Goal: Task Accomplishment & Management: Manage account settings

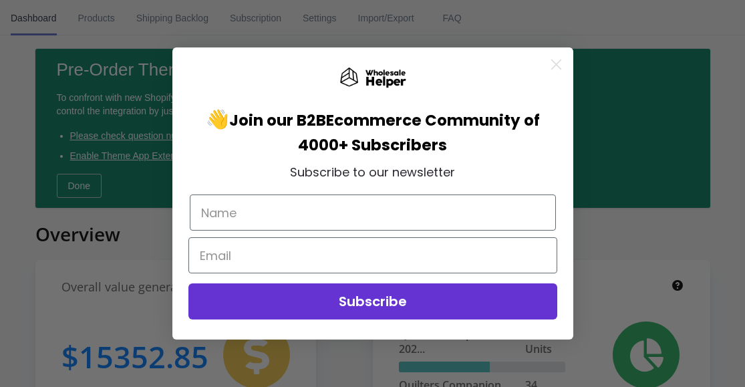
click at [91, 18] on div "Close dialog 👋 Join our B2B Ecommerce Community of 4000+ Subscribers Subscribe …" at bounding box center [372, 193] width 745 height 387
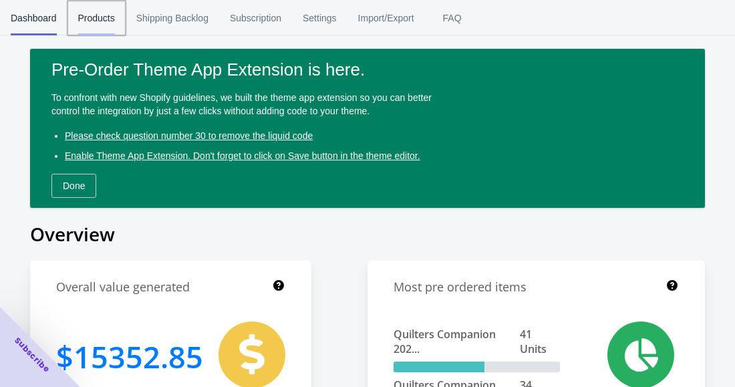
click at [92, 21] on span "Products" at bounding box center [96, 18] width 37 height 35
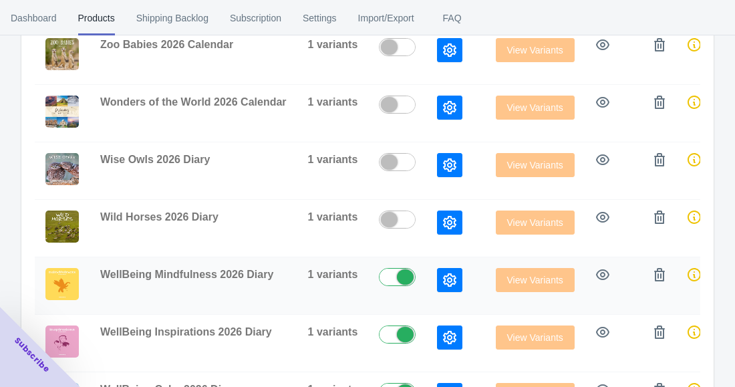
scroll to position [408, 0]
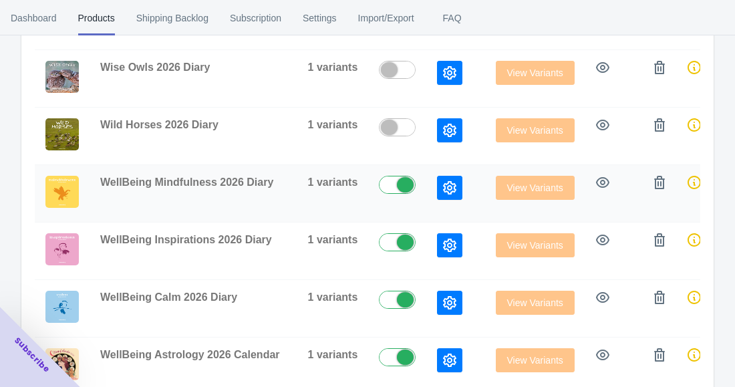
click at [396, 184] on label at bounding box center [400, 184] width 43 height 16
checkbox input "false"
click at [394, 243] on label at bounding box center [400, 241] width 43 height 16
checkbox input "false"
click at [390, 298] on label at bounding box center [400, 299] width 43 height 16
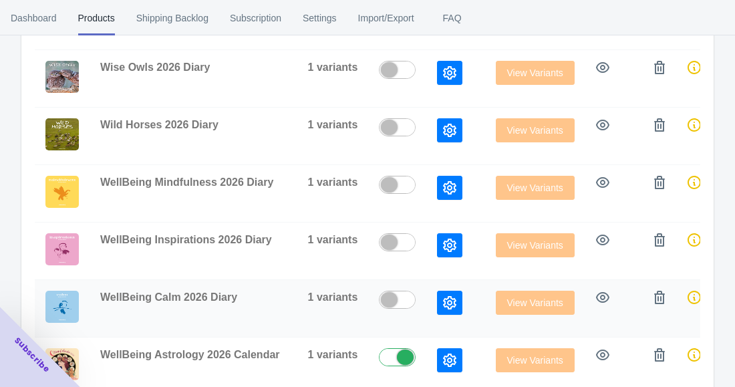
checkbox input "false"
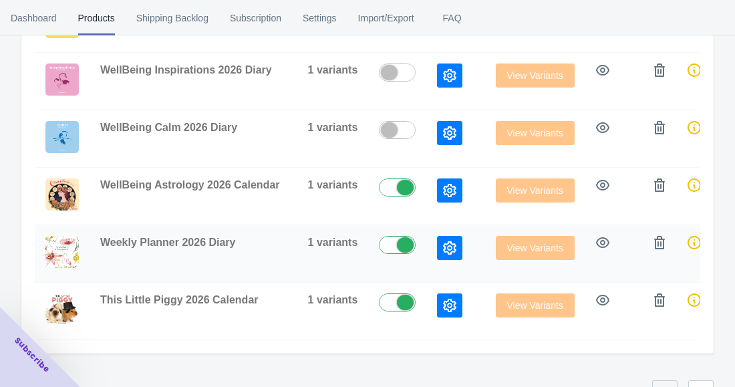
scroll to position [609, 0]
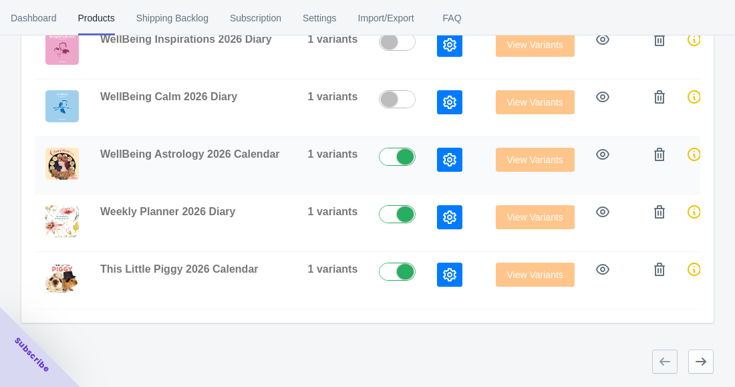
click at [401, 151] on label at bounding box center [400, 156] width 43 height 16
checkbox input "false"
click at [393, 210] on label at bounding box center [400, 213] width 43 height 16
checkbox input "false"
click at [391, 272] on label at bounding box center [400, 271] width 43 height 16
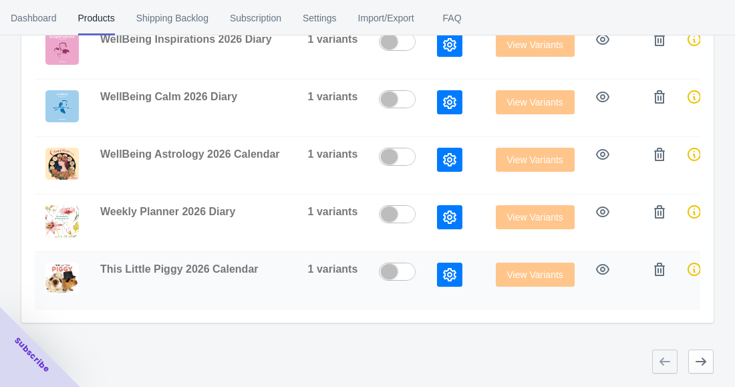
checkbox input "false"
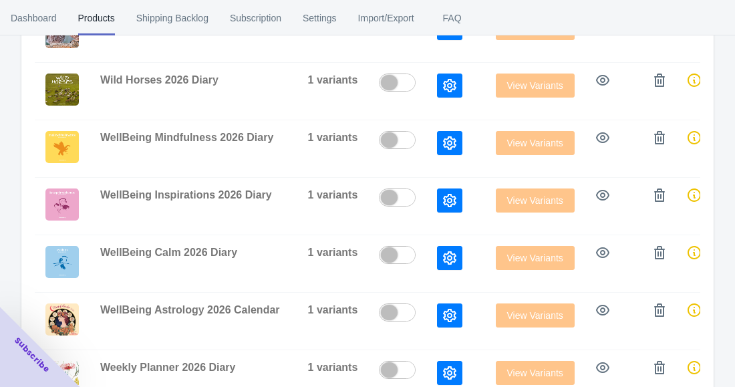
scroll to position [601, 0]
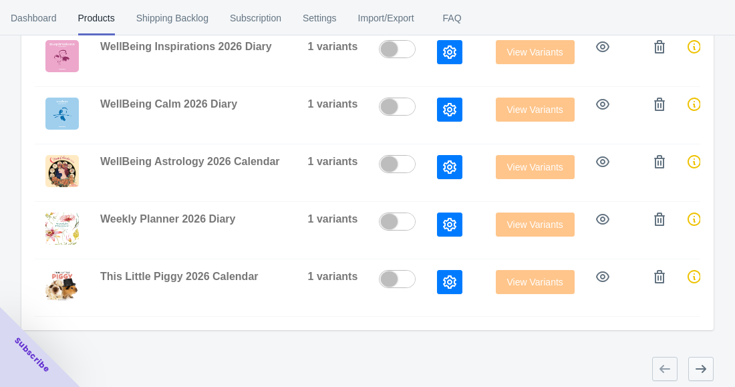
click at [711, 371] on button "button" at bounding box center [700, 369] width 25 height 24
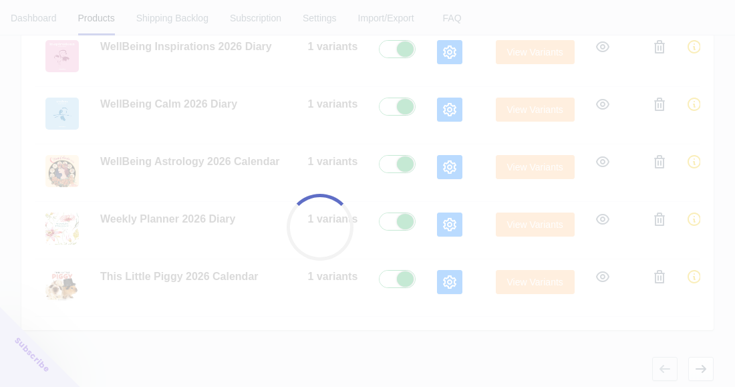
checkbox input "true"
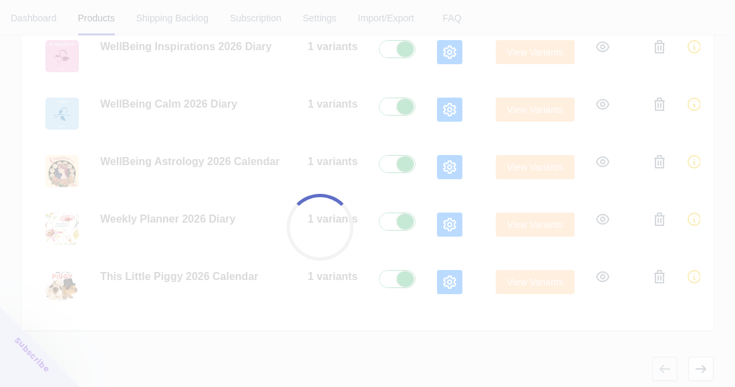
checkbox input "true"
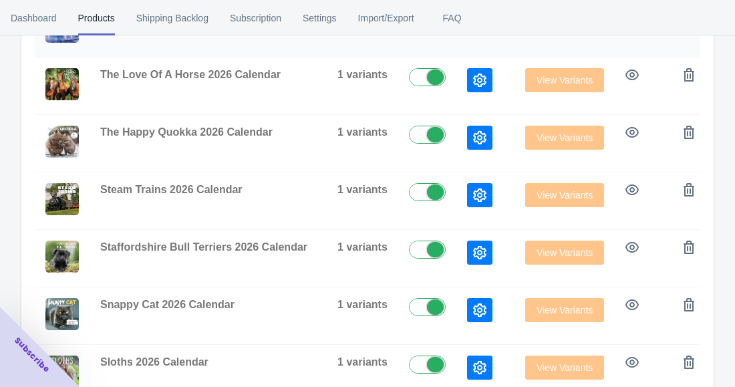
scroll to position [235, 0]
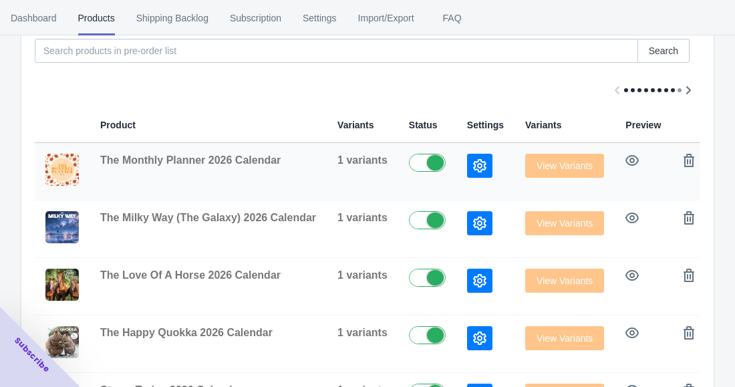
click at [416, 162] on label at bounding box center [430, 162] width 43 height 16
checkbox input "false"
click at [424, 224] on label at bounding box center [430, 219] width 43 height 16
checkbox input "false"
click at [420, 283] on label at bounding box center [430, 277] width 43 height 16
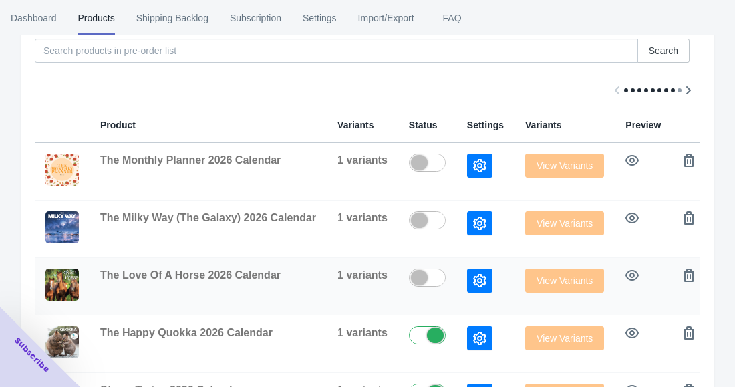
checkbox input "false"
click at [427, 342] on div at bounding box center [435, 334] width 17 height 15
checkbox input "false"
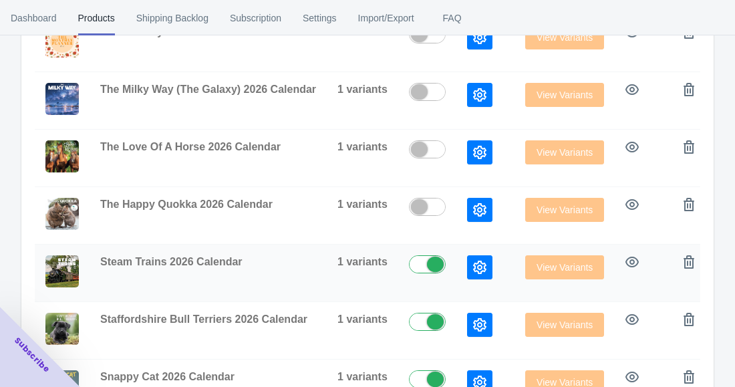
scroll to position [369, 0]
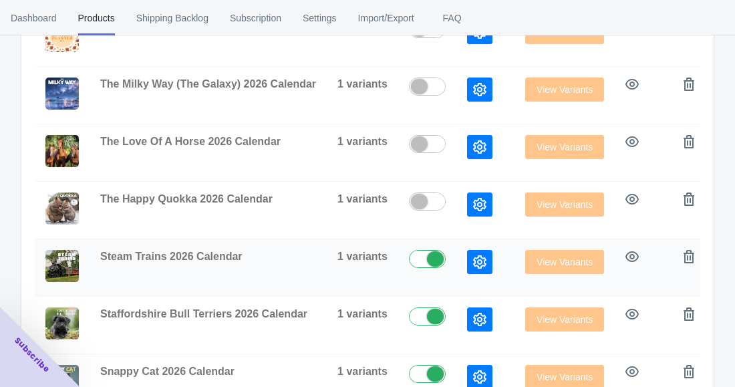
click at [424, 253] on label at bounding box center [430, 258] width 43 height 16
checkbox input "false"
click at [418, 310] on label at bounding box center [430, 315] width 43 height 16
checkbox input "false"
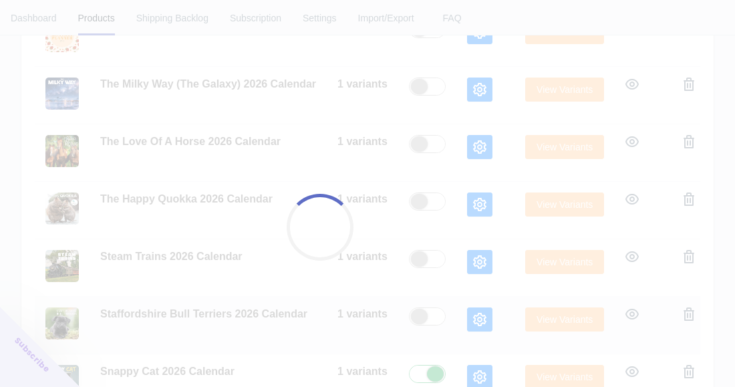
scroll to position [502, 0]
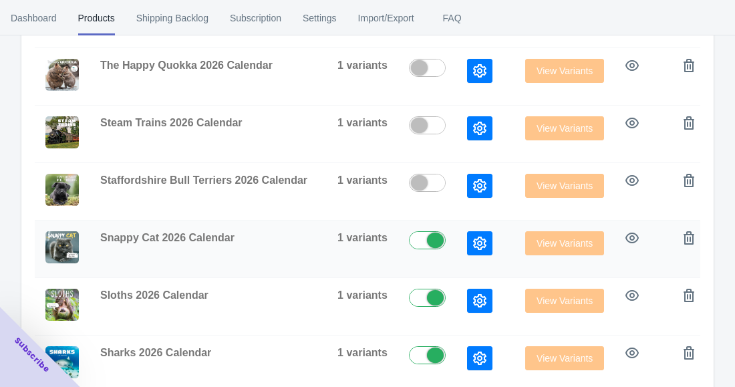
click at [419, 240] on label at bounding box center [430, 239] width 43 height 16
checkbox input "false"
click at [424, 297] on label at bounding box center [430, 297] width 43 height 16
checkbox input "false"
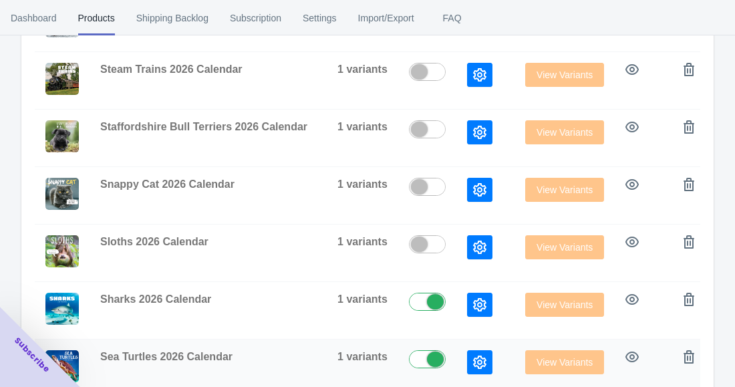
scroll to position [636, 0]
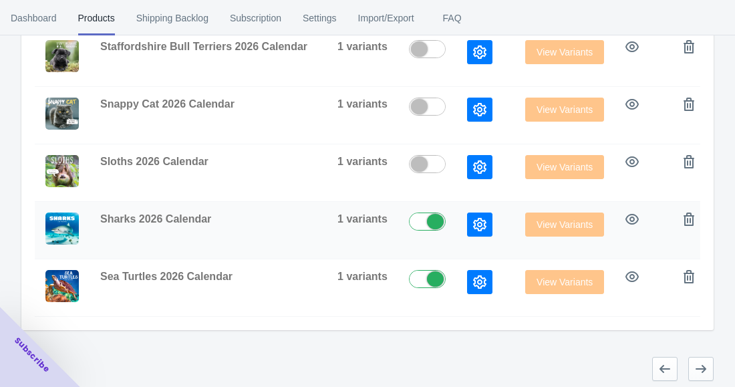
click at [418, 228] on label at bounding box center [430, 220] width 43 height 16
checkbox input "false"
click at [420, 279] on label at bounding box center [430, 278] width 43 height 16
checkbox input "false"
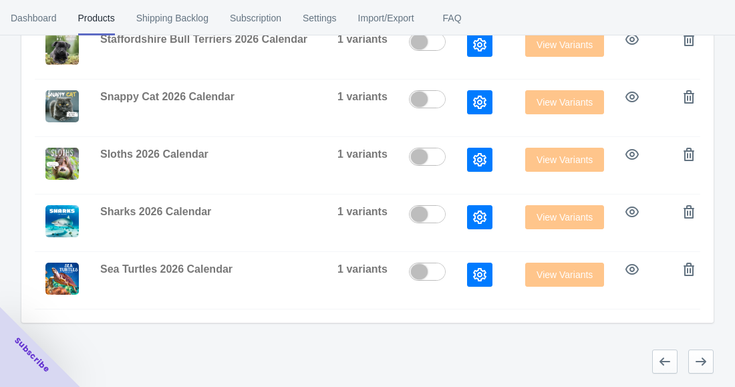
scroll to position [653, 0]
click at [706, 363] on icon "button" at bounding box center [700, 361] width 13 height 13
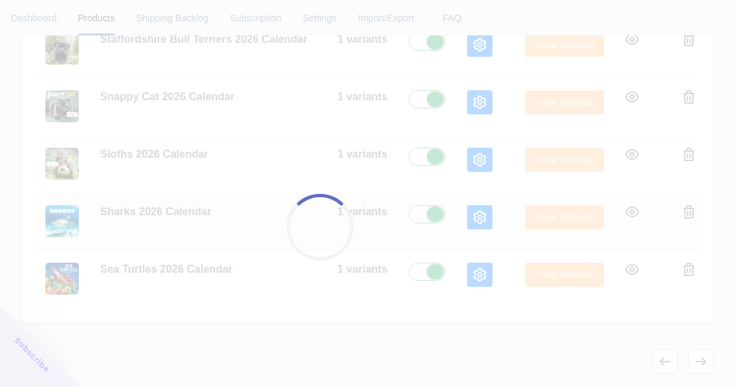
checkbox input "true"
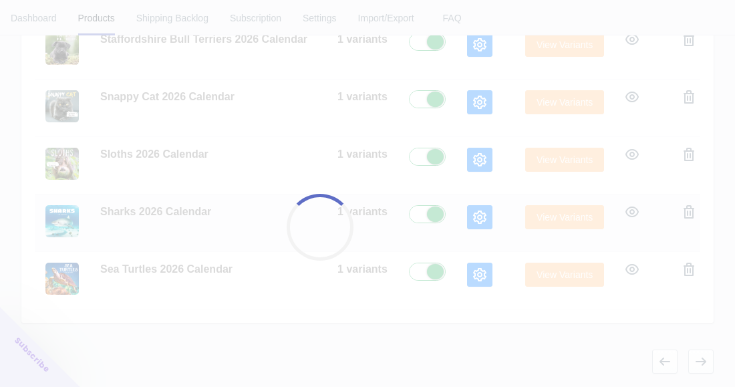
checkbox input "true"
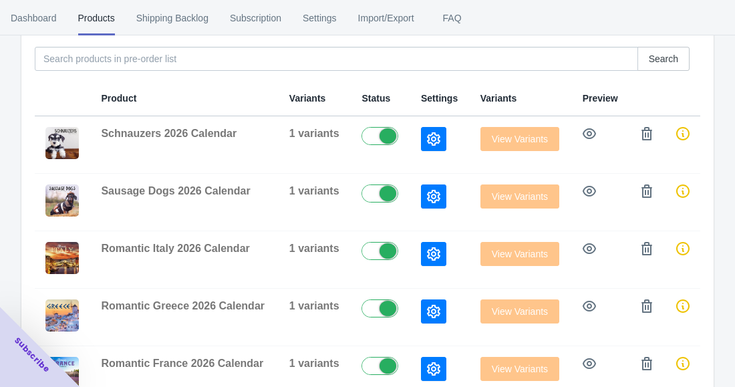
scroll to position [208, 0]
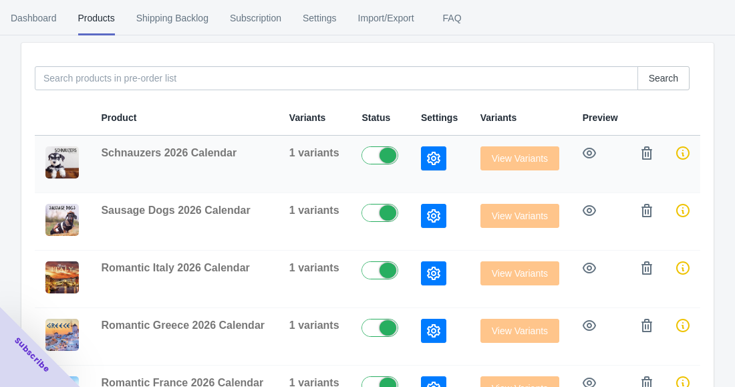
click at [381, 154] on label at bounding box center [382, 154] width 43 height 16
checkbox input "false"
click at [386, 214] on label at bounding box center [382, 212] width 43 height 16
checkbox input "false"
click at [382, 272] on label at bounding box center [382, 269] width 43 height 16
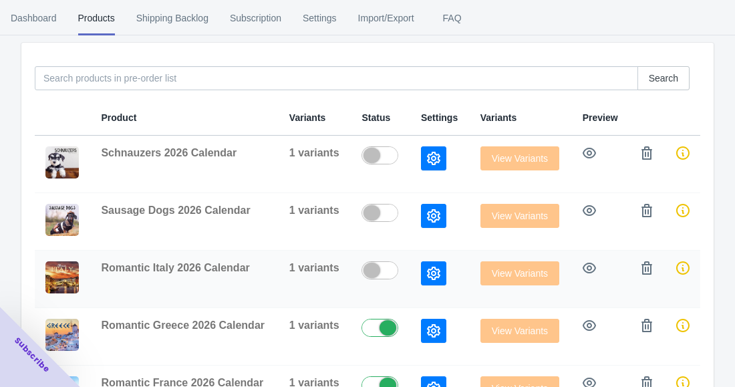
checkbox input "false"
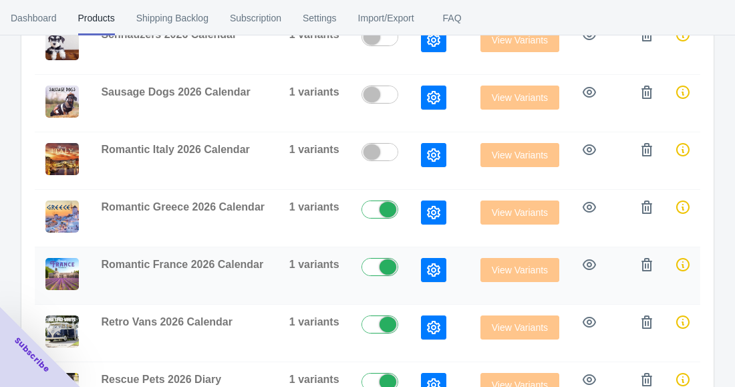
scroll to position [341, 0]
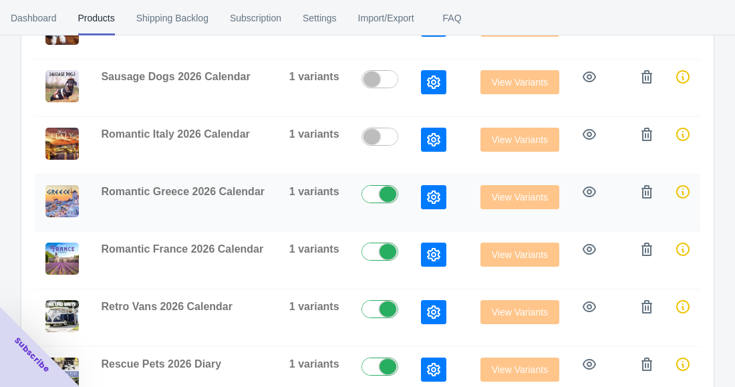
click at [381, 190] on label at bounding box center [382, 193] width 43 height 16
checkbox input "false"
click at [379, 242] on td at bounding box center [380, 260] width 59 height 57
click at [382, 249] on label at bounding box center [382, 251] width 43 height 16
checkbox input "false"
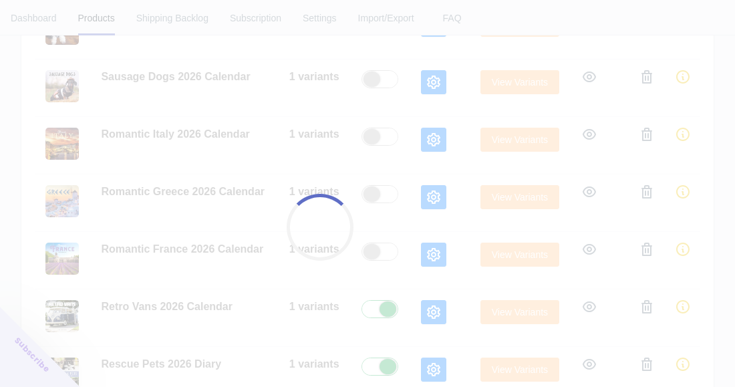
scroll to position [408, 0]
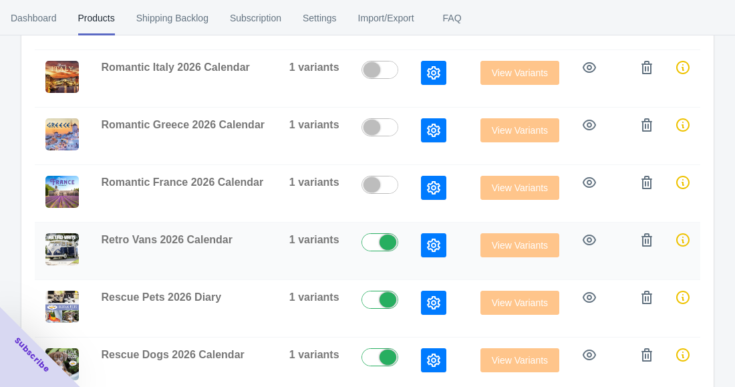
click at [378, 242] on label at bounding box center [382, 241] width 43 height 16
checkbox input "false"
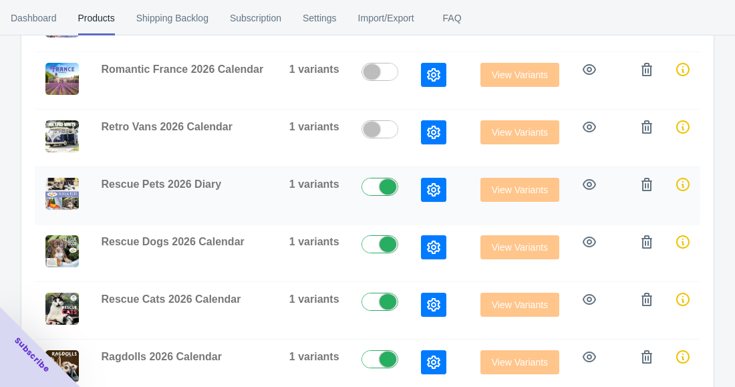
scroll to position [542, 0]
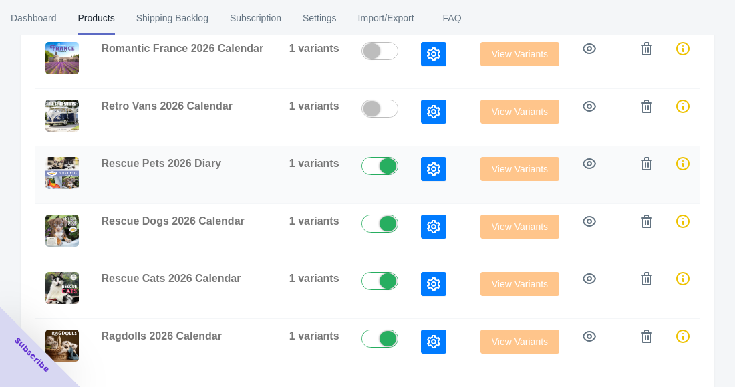
click at [382, 165] on label at bounding box center [382, 165] width 43 height 16
checkbox input "false"
click at [384, 221] on label at bounding box center [382, 222] width 43 height 16
checkbox input "false"
click at [380, 268] on td at bounding box center [380, 289] width 59 height 57
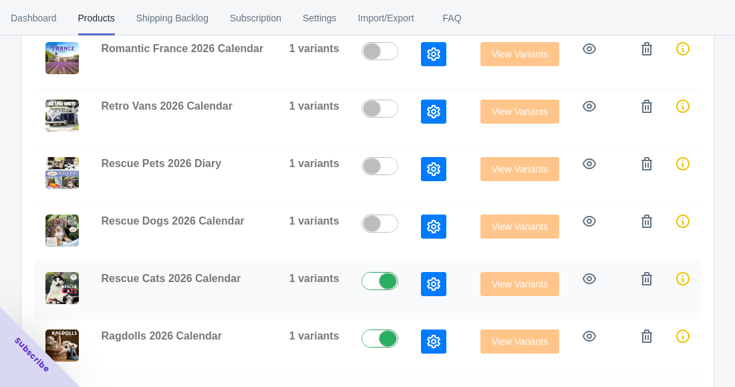
click at [380, 275] on label at bounding box center [382, 280] width 43 height 16
checkbox input "false"
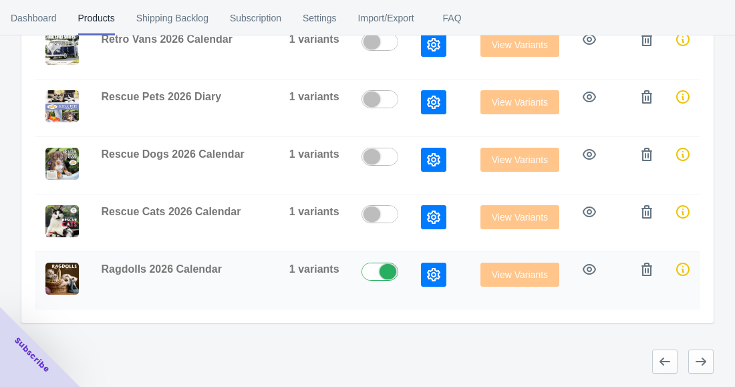
click at [381, 274] on label at bounding box center [382, 271] width 43 height 16
checkbox input "false"
click at [695, 358] on icon "button" at bounding box center [700, 361] width 13 height 13
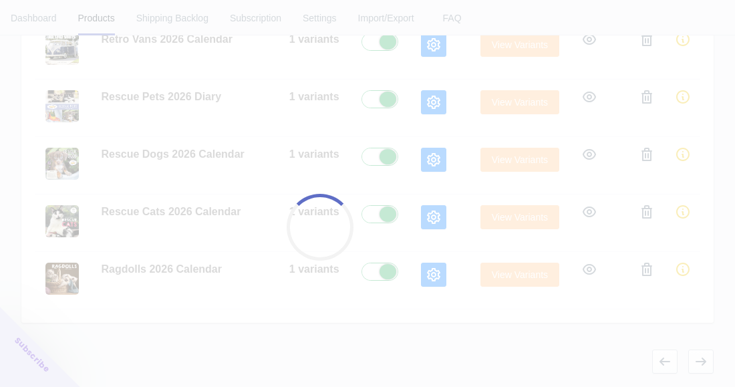
checkbox input "true"
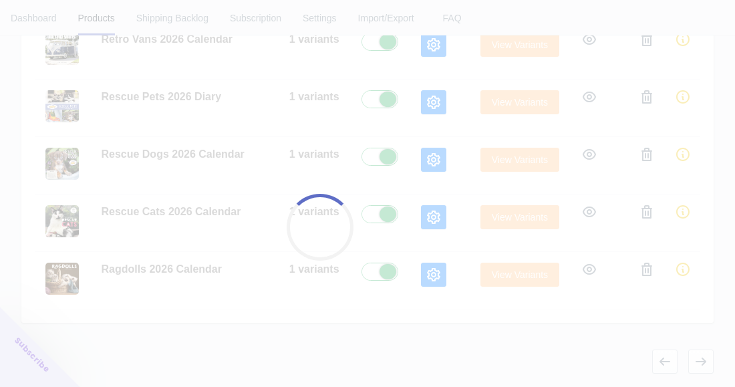
checkbox input "true"
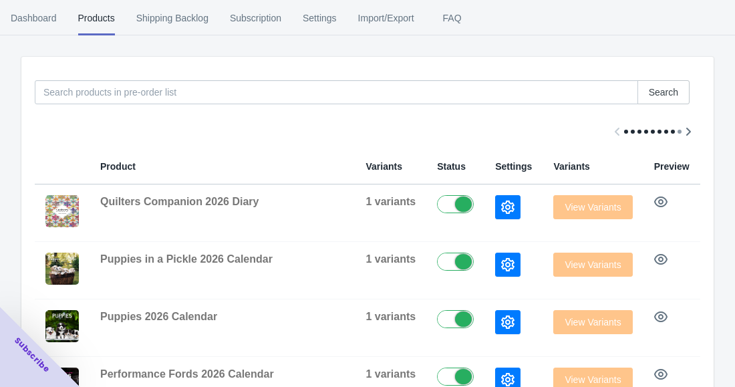
scroll to position [176, 0]
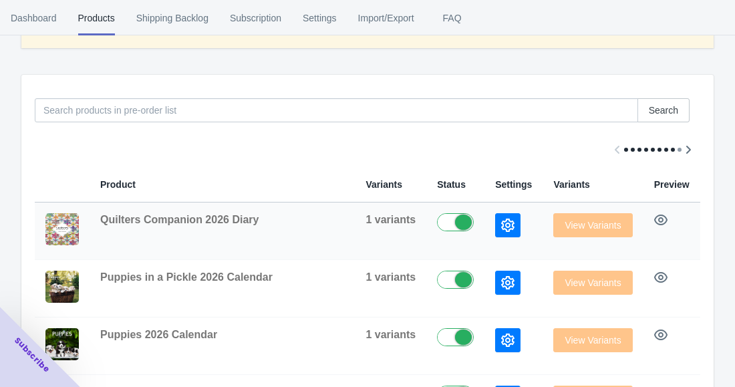
click at [448, 220] on label at bounding box center [458, 221] width 43 height 16
checkbox input "false"
click at [446, 276] on label at bounding box center [458, 279] width 43 height 16
checkbox input "false"
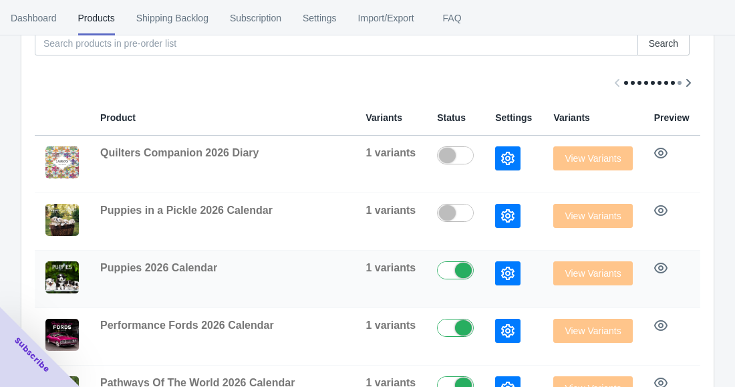
click at [443, 276] on label at bounding box center [458, 269] width 43 height 16
checkbox input "false"
click at [447, 319] on label at bounding box center [458, 327] width 43 height 16
checkbox input "false"
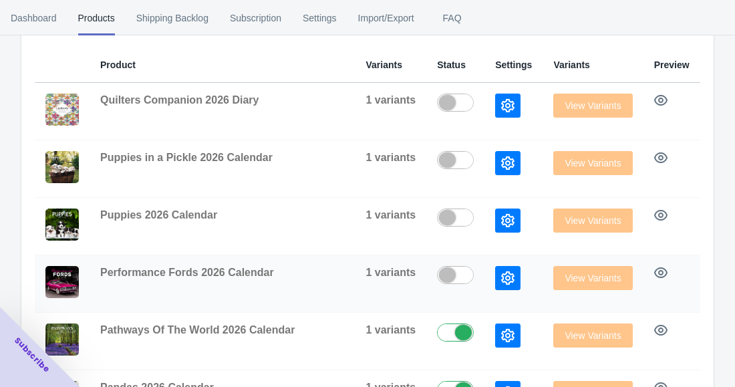
scroll to position [376, 0]
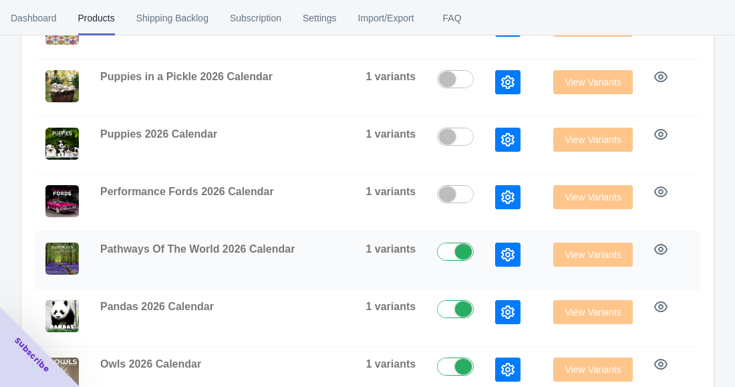
click at [441, 243] on label at bounding box center [458, 251] width 43 height 16
checkbox input "false"
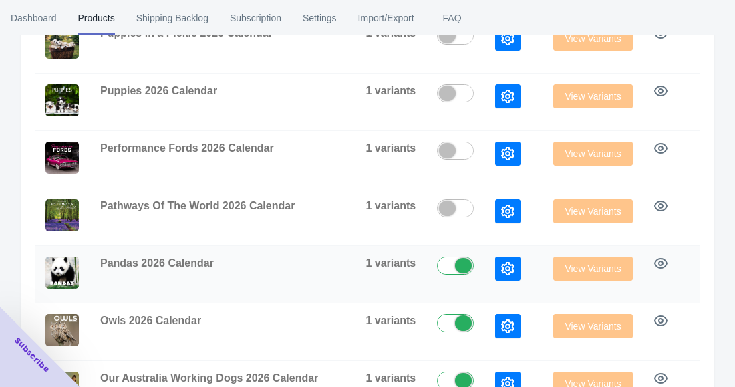
scroll to position [443, 0]
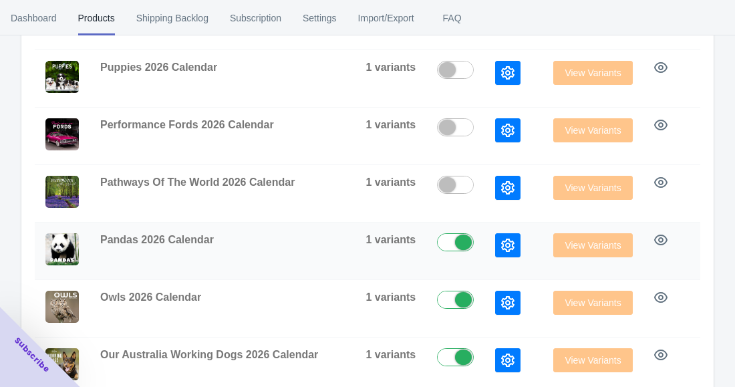
click at [448, 245] on label at bounding box center [458, 241] width 43 height 16
checkbox input "false"
click at [446, 299] on label at bounding box center [458, 299] width 43 height 16
checkbox input "false"
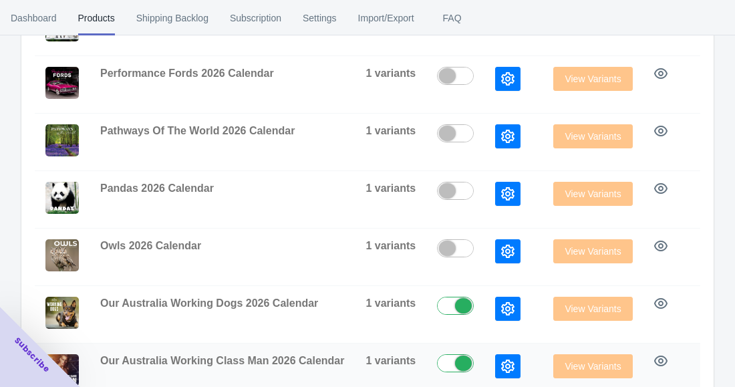
scroll to position [577, 0]
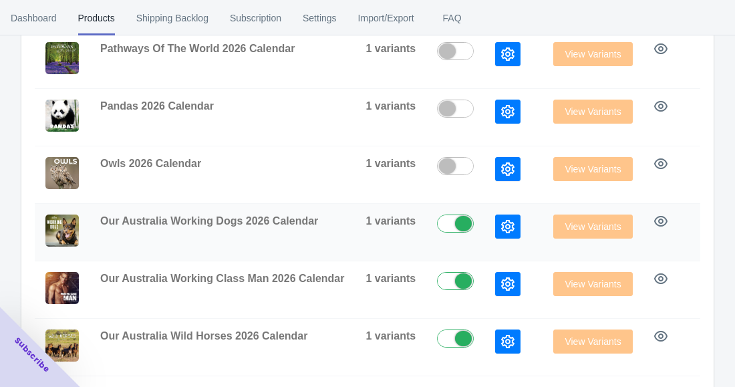
click at [441, 225] on label at bounding box center [458, 222] width 43 height 16
checkbox input "false"
click at [445, 286] on label at bounding box center [458, 280] width 43 height 16
checkbox input "false"
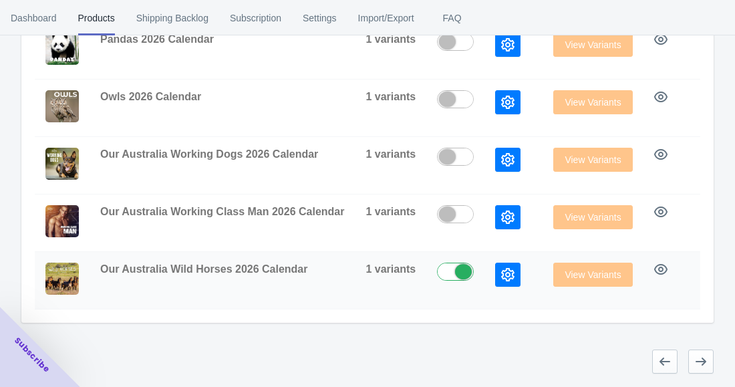
click at [442, 264] on label at bounding box center [458, 271] width 43 height 16
checkbox input "false"
click at [700, 362] on icon "button" at bounding box center [701, 361] width 11 height 8
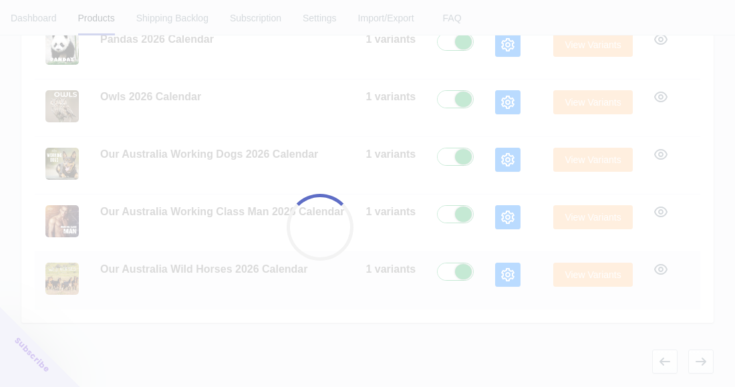
checkbox input "true"
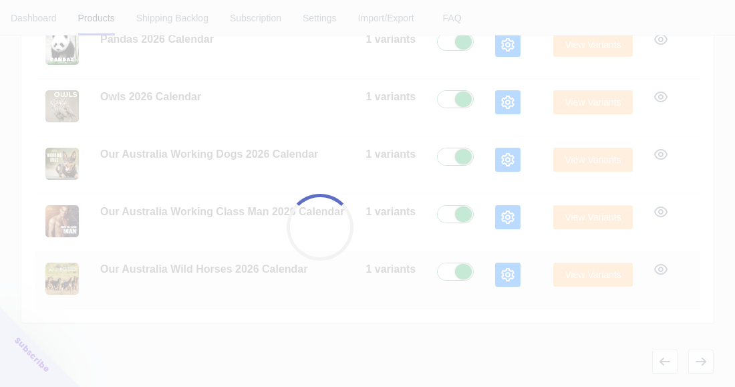
checkbox input "true"
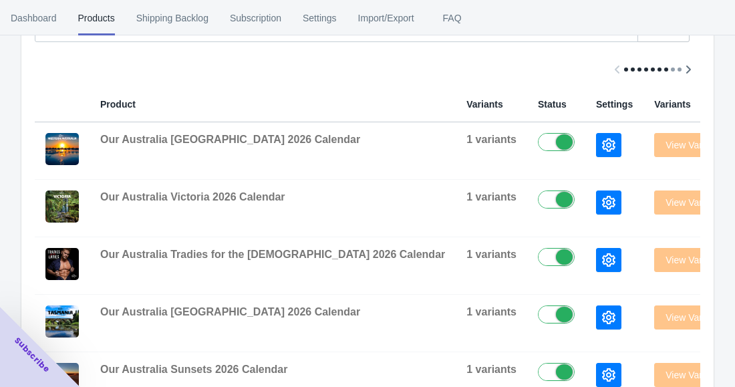
scroll to position [253, 0]
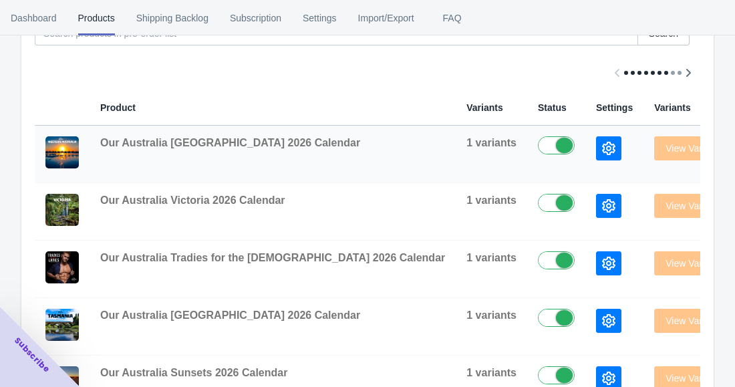
click at [538, 145] on label at bounding box center [559, 144] width 43 height 16
checkbox input "false"
click at [538, 205] on label at bounding box center [559, 202] width 43 height 16
checkbox input "false"
click at [538, 253] on label at bounding box center [559, 259] width 43 height 16
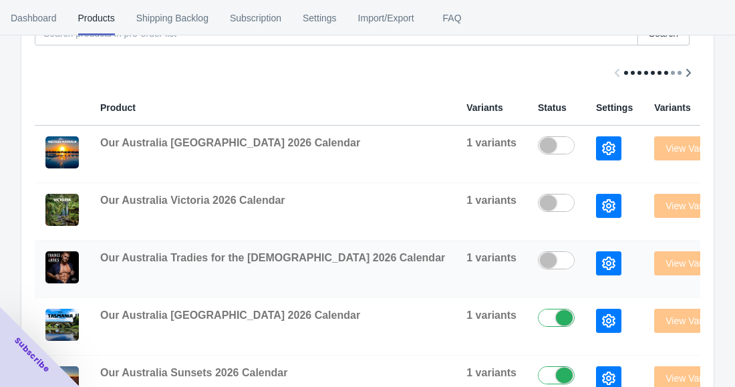
checkbox input "false"
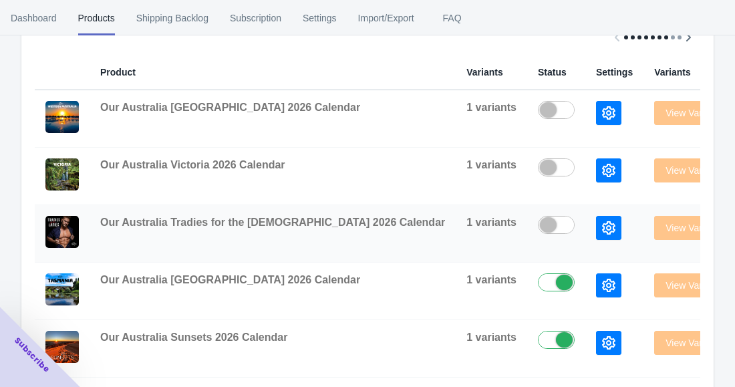
scroll to position [319, 0]
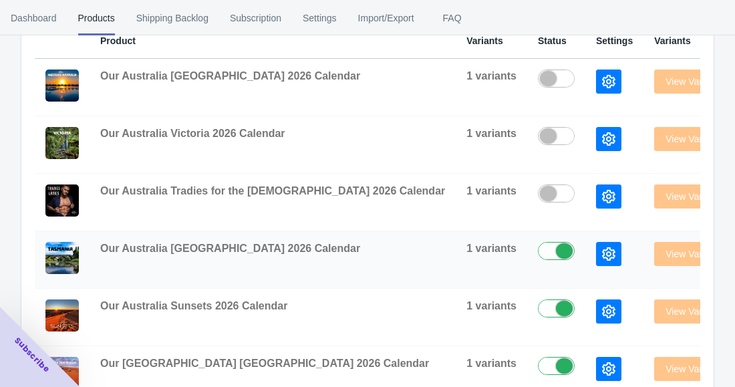
click at [538, 252] on label at bounding box center [559, 250] width 43 height 16
checkbox input "false"
click at [538, 312] on label at bounding box center [559, 307] width 43 height 16
checkbox input "false"
click at [538, 367] on label at bounding box center [559, 365] width 43 height 16
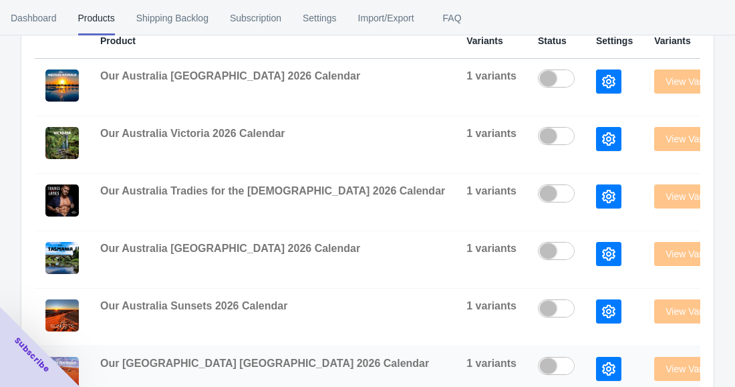
checkbox input "false"
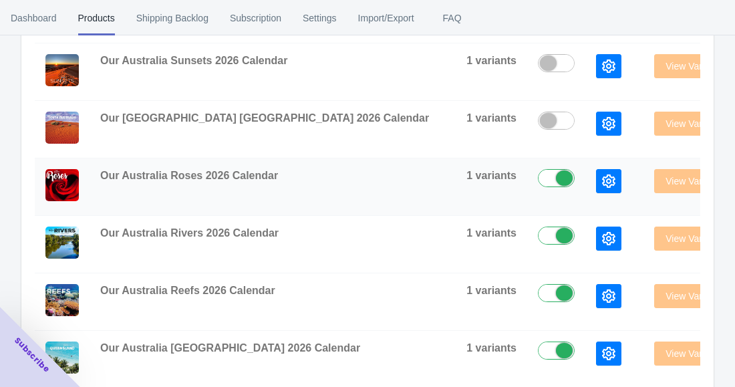
scroll to position [587, 0]
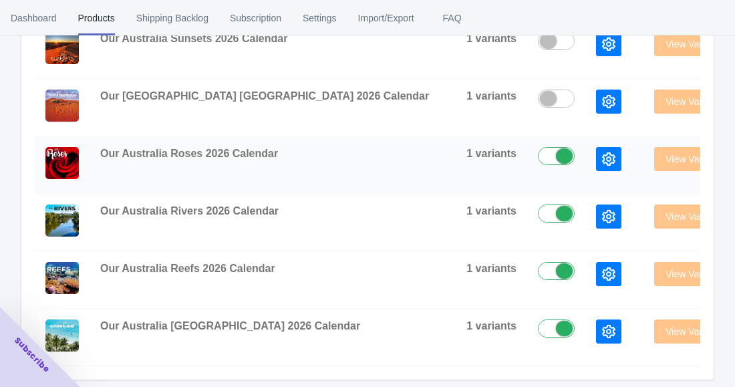
click at [538, 150] on label at bounding box center [559, 155] width 43 height 16
checkbox input "false"
click at [538, 214] on label at bounding box center [559, 212] width 43 height 16
checkbox input "false"
click at [538, 269] on label at bounding box center [559, 270] width 43 height 16
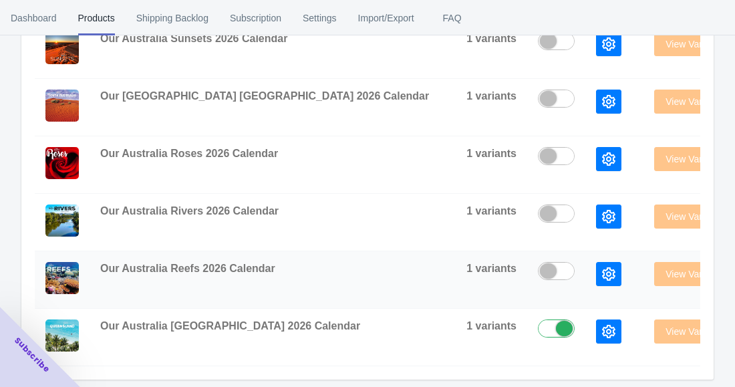
checkbox input "false"
click at [538, 331] on label at bounding box center [559, 327] width 43 height 16
checkbox input "false"
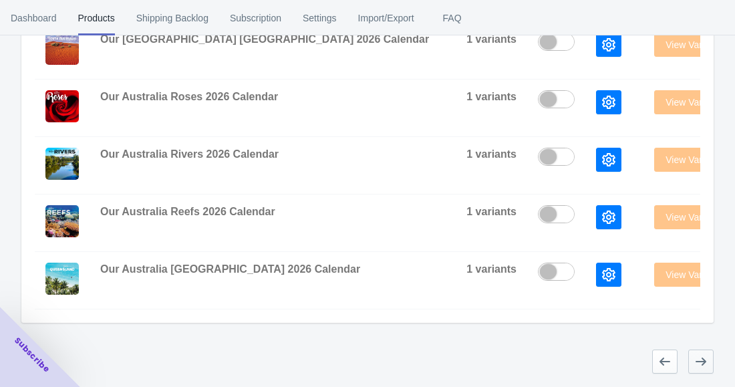
click at [701, 362] on icon "button" at bounding box center [701, 361] width 11 height 8
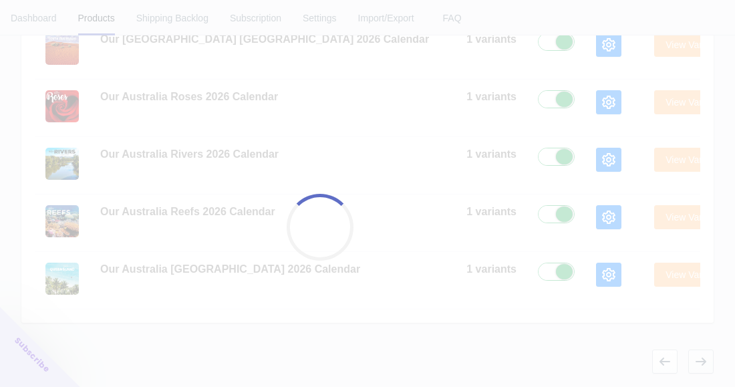
checkbox input "true"
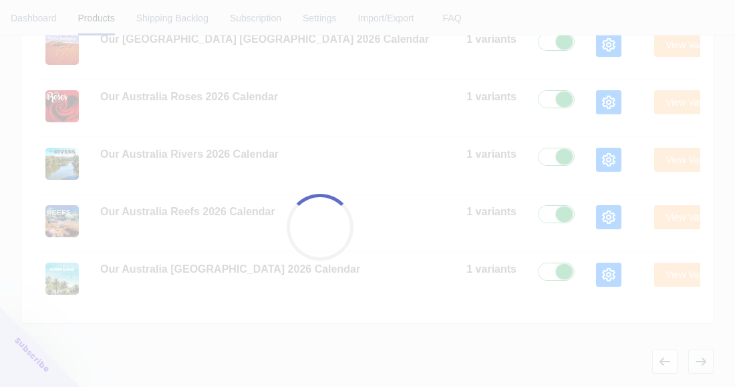
checkbox input "true"
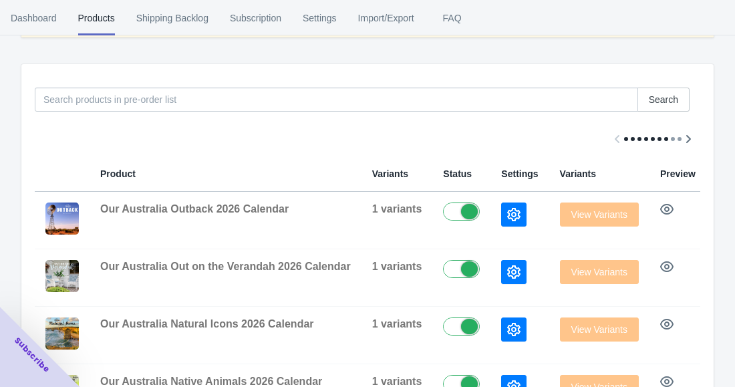
scroll to position [186, 0]
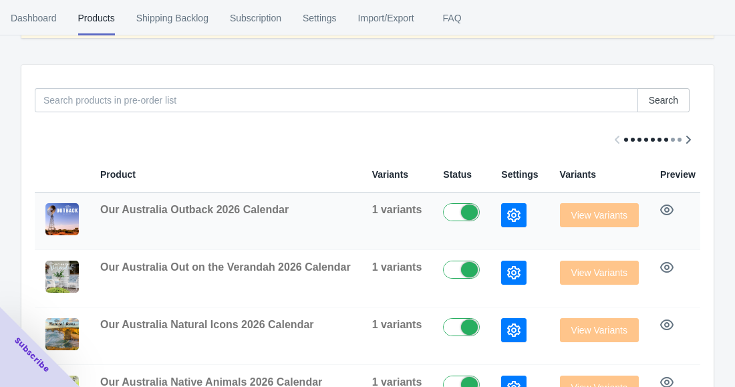
click at [452, 210] on label at bounding box center [464, 211] width 43 height 16
checkbox input "false"
click at [452, 261] on label at bounding box center [464, 269] width 43 height 16
checkbox input "false"
click at [458, 327] on label at bounding box center [464, 326] width 43 height 16
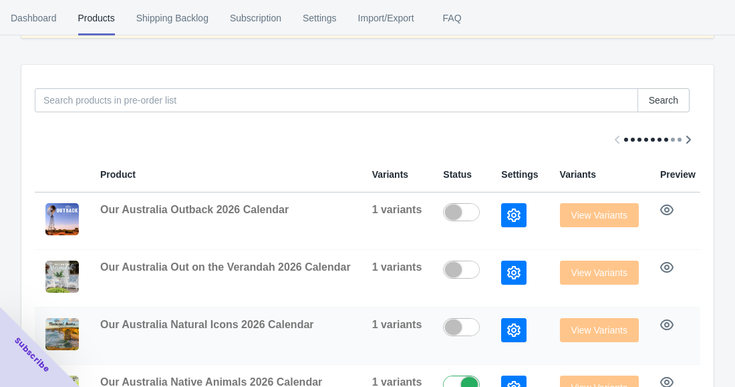
checkbox input "false"
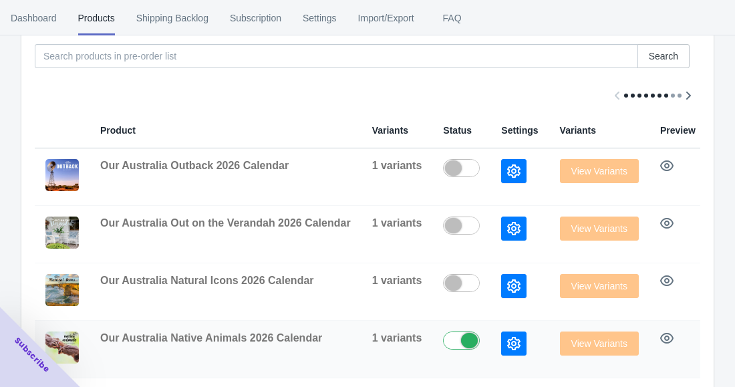
scroll to position [253, 0]
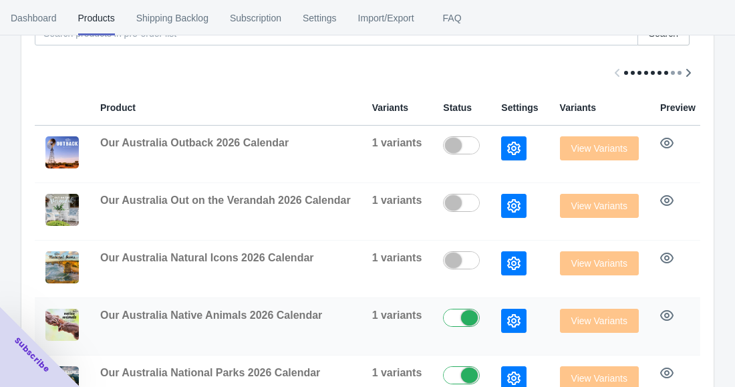
click at [456, 316] on label at bounding box center [464, 317] width 43 height 16
checkbox input "false"
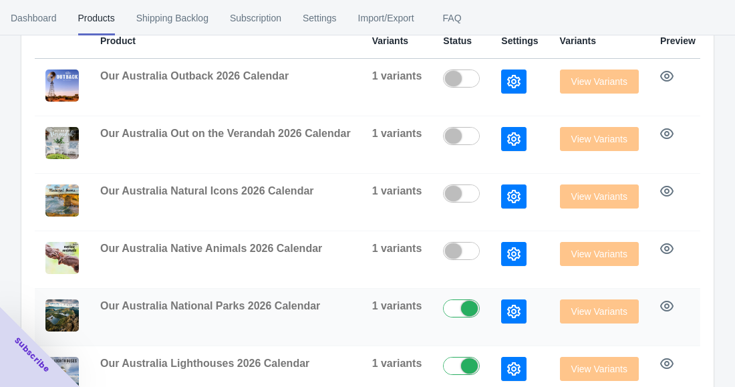
click at [454, 311] on label at bounding box center [464, 307] width 43 height 16
checkbox input "false"
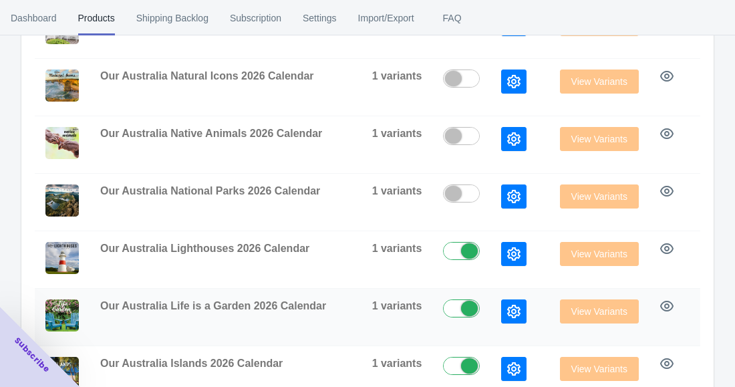
scroll to position [453, 0]
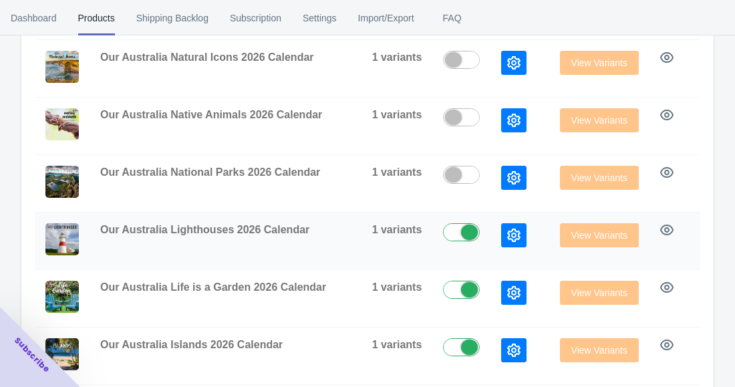
click at [454, 231] on label at bounding box center [464, 231] width 43 height 16
checkbox input "false"
click at [453, 296] on label at bounding box center [464, 289] width 43 height 16
checkbox input "false"
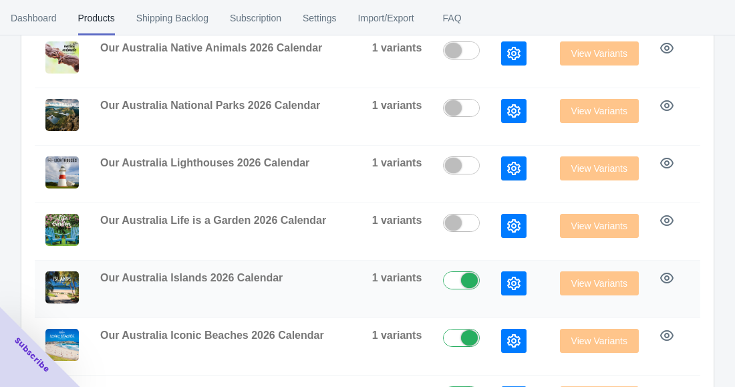
click at [452, 286] on label at bounding box center [464, 279] width 43 height 16
checkbox input "false"
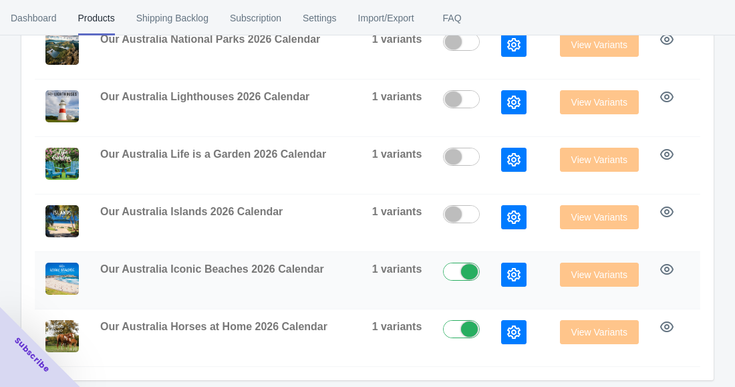
scroll to position [587, 0]
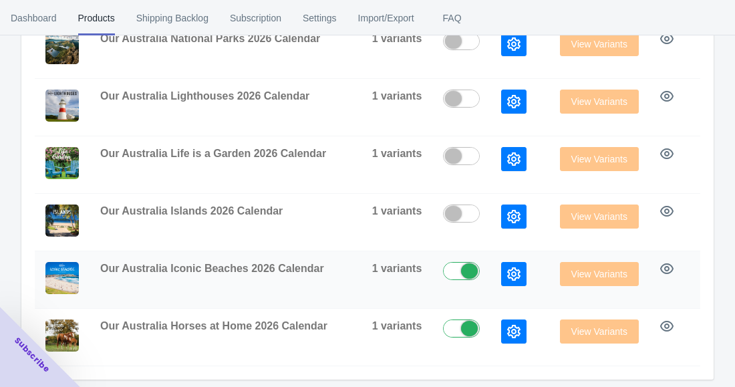
click at [461, 278] on div at bounding box center [469, 270] width 17 height 15
checkbox input "false"
click at [452, 327] on label at bounding box center [464, 327] width 43 height 16
checkbox input "false"
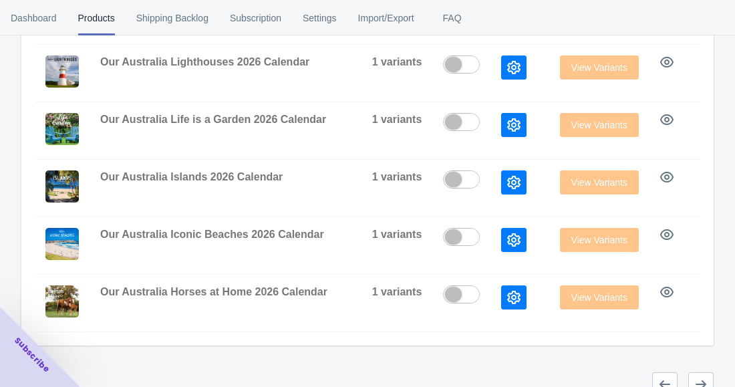
scroll to position [653, 0]
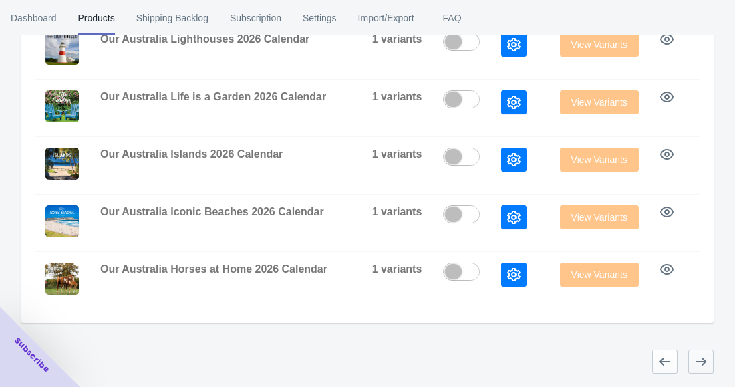
click at [699, 362] on icon "button" at bounding box center [701, 361] width 11 height 8
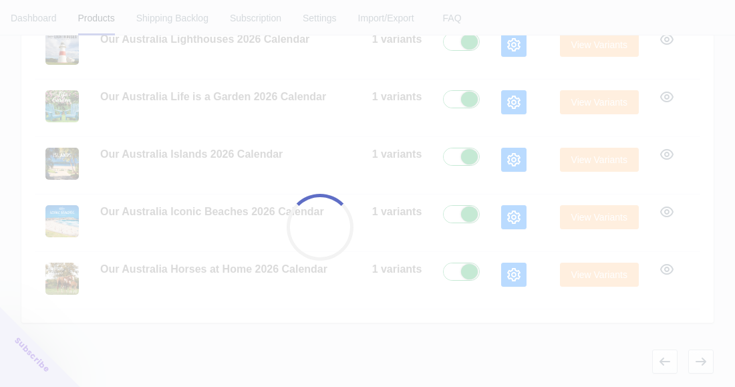
checkbox input "true"
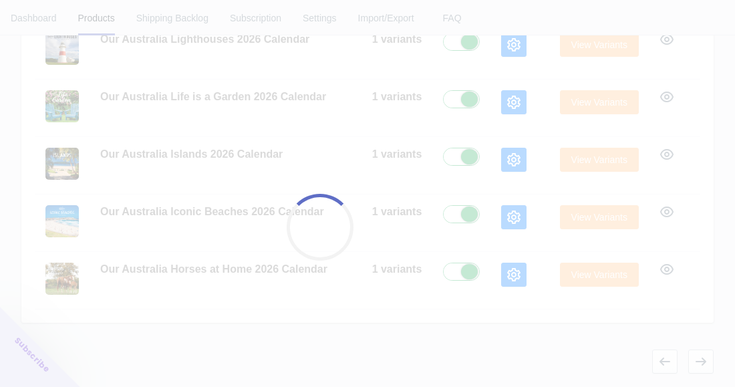
checkbox input "true"
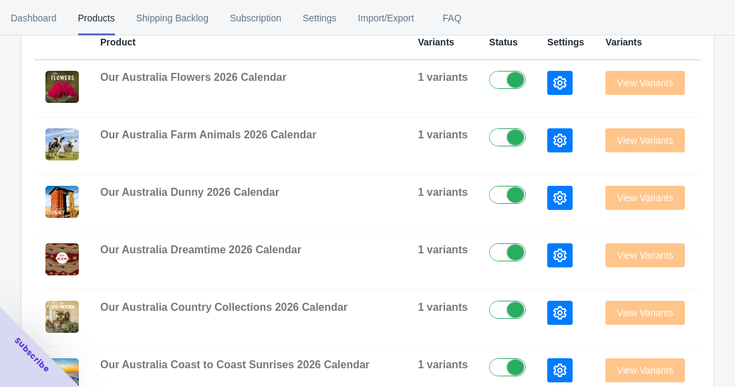
scroll to position [253, 0]
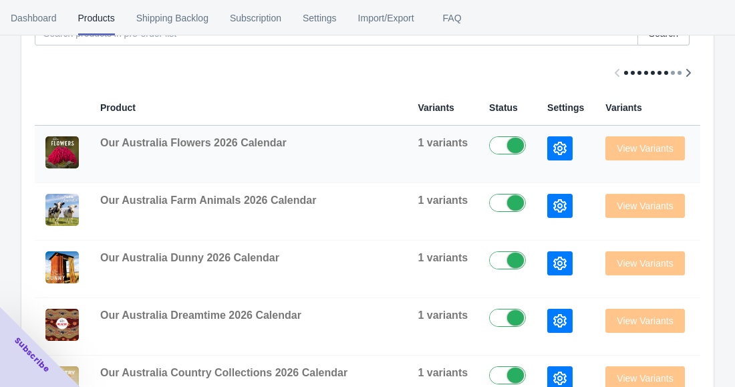
click at [489, 138] on label at bounding box center [510, 144] width 43 height 16
checkbox input "false"
click at [489, 204] on label at bounding box center [510, 202] width 43 height 16
checkbox input "false"
click at [489, 258] on label at bounding box center [510, 259] width 43 height 16
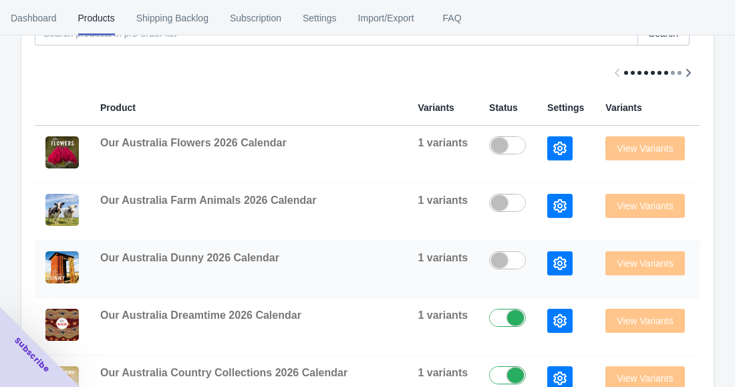
checkbox input "false"
click at [489, 323] on label at bounding box center [510, 317] width 43 height 16
checkbox input "false"
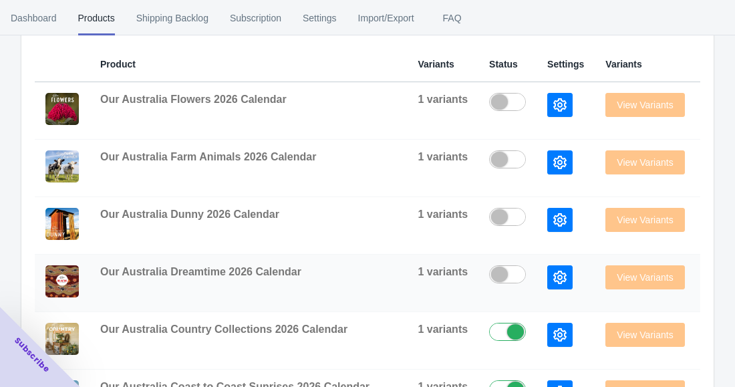
scroll to position [319, 0]
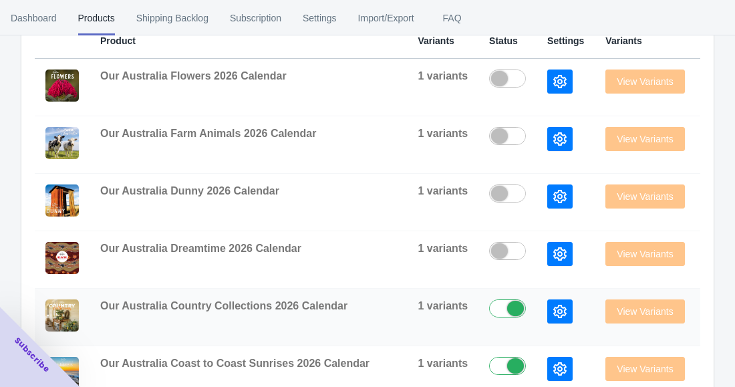
click at [489, 309] on label at bounding box center [510, 307] width 43 height 16
checkbox input "false"
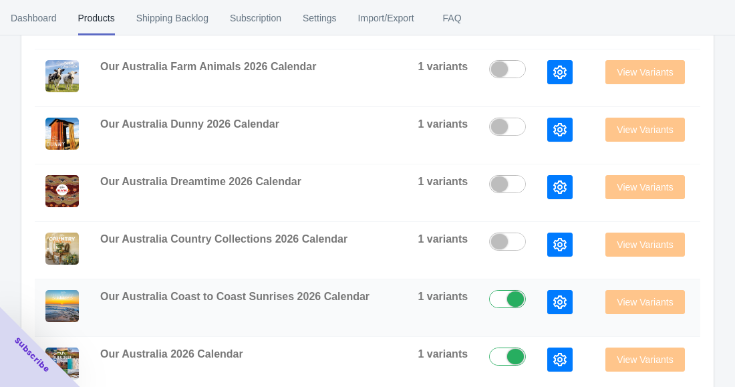
click at [489, 298] on label at bounding box center [510, 298] width 43 height 16
checkbox input "false"
click at [489, 356] on label at bounding box center [510, 355] width 43 height 16
checkbox input "false"
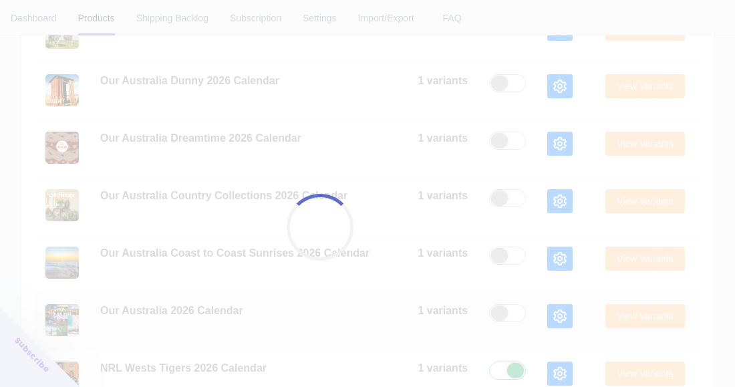
scroll to position [453, 0]
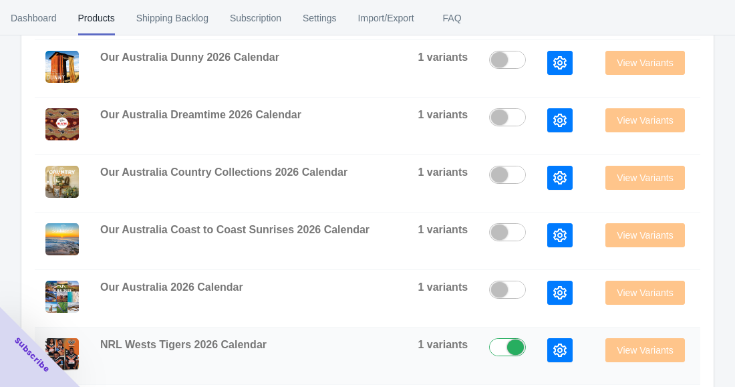
click at [489, 341] on label at bounding box center [510, 346] width 43 height 16
checkbox input "false"
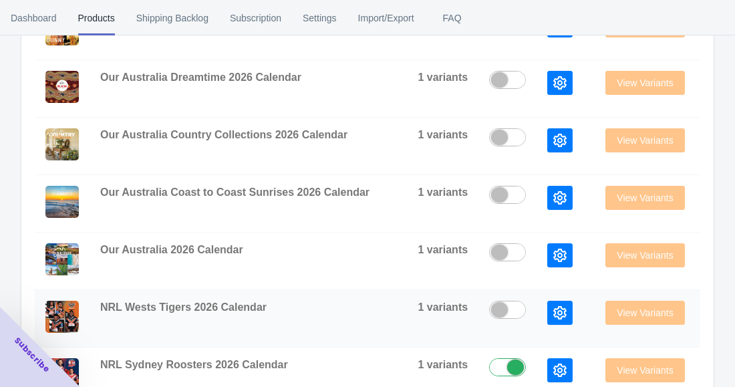
scroll to position [520, 0]
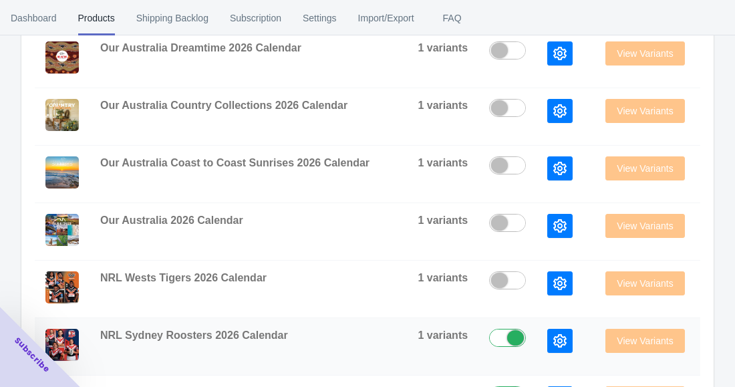
click at [489, 336] on label at bounding box center [510, 337] width 43 height 16
checkbox input "false"
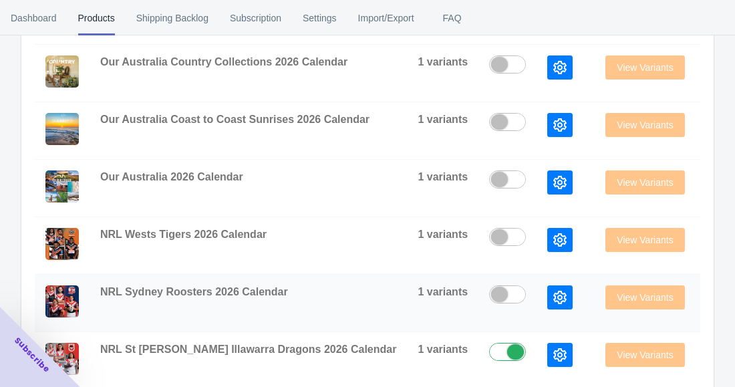
scroll to position [587, 0]
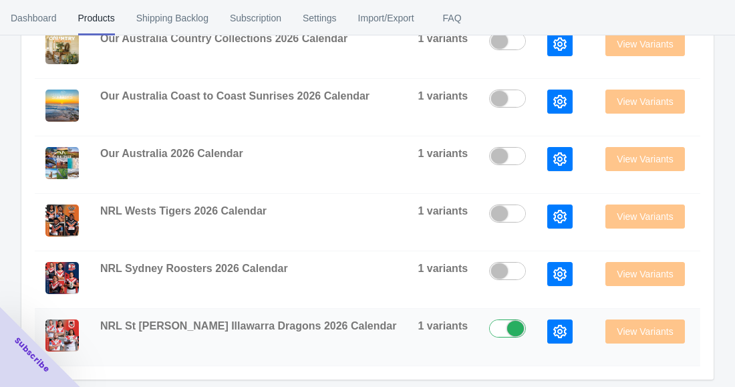
click at [489, 325] on label at bounding box center [510, 327] width 43 height 16
checkbox input "false"
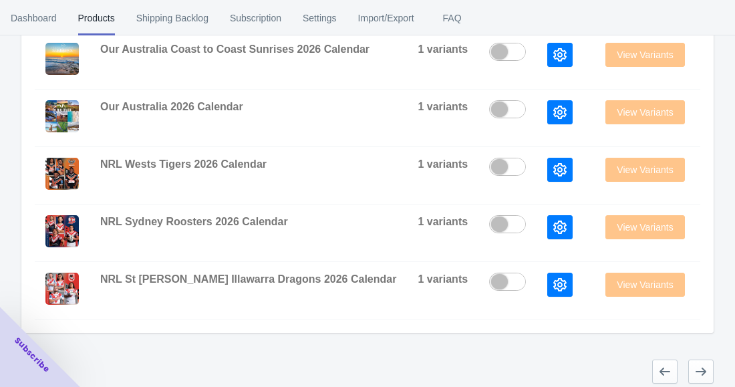
scroll to position [653, 0]
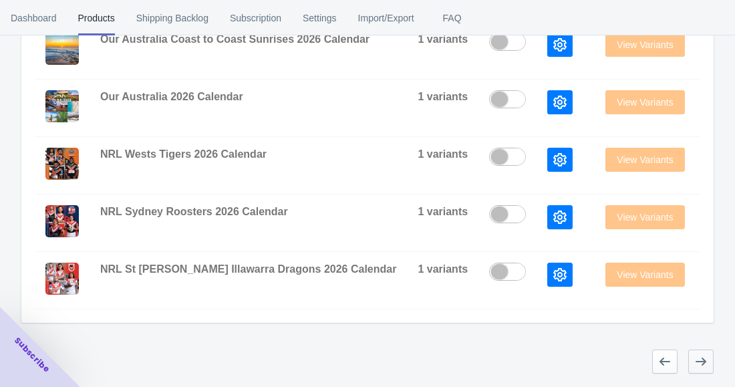
click at [693, 355] on button "button" at bounding box center [700, 361] width 25 height 24
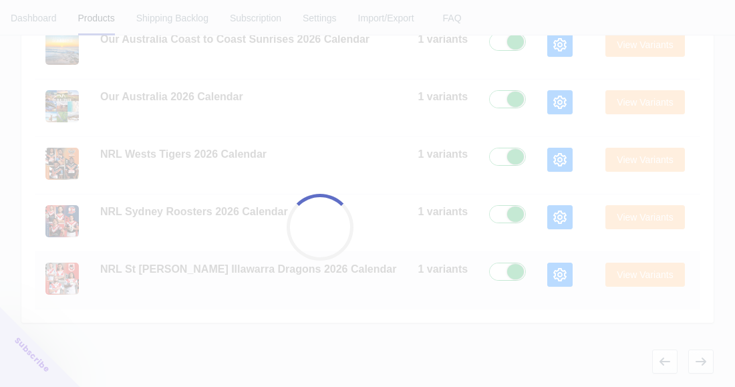
checkbox input "true"
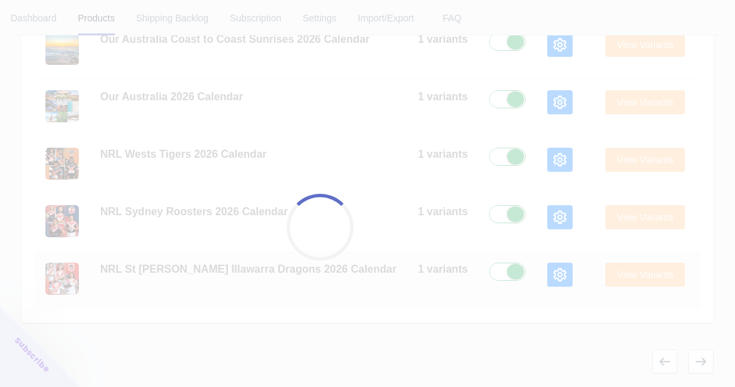
checkbox input "true"
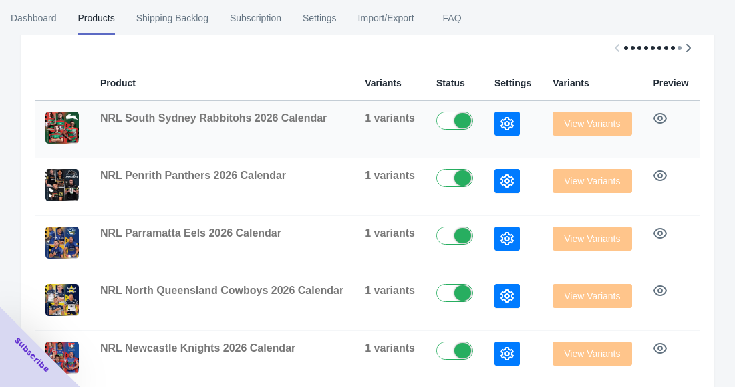
scroll to position [253, 0]
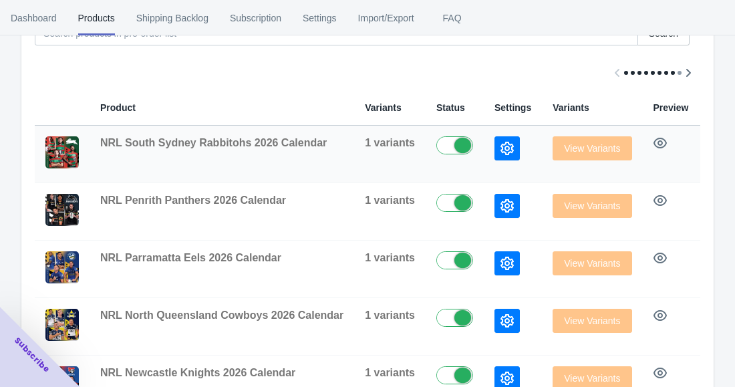
click at [440, 148] on label at bounding box center [457, 144] width 43 height 16
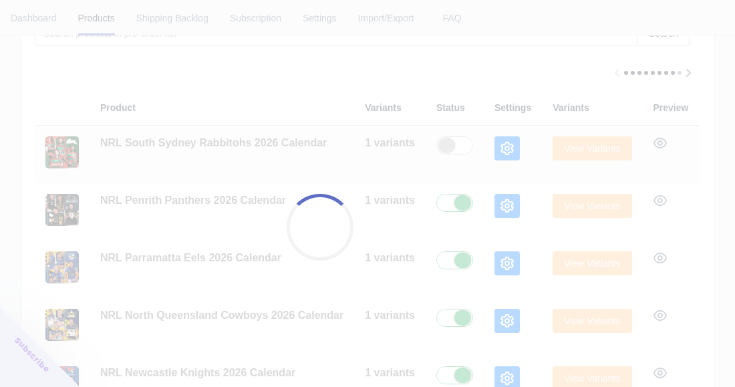
checkbox input "false"
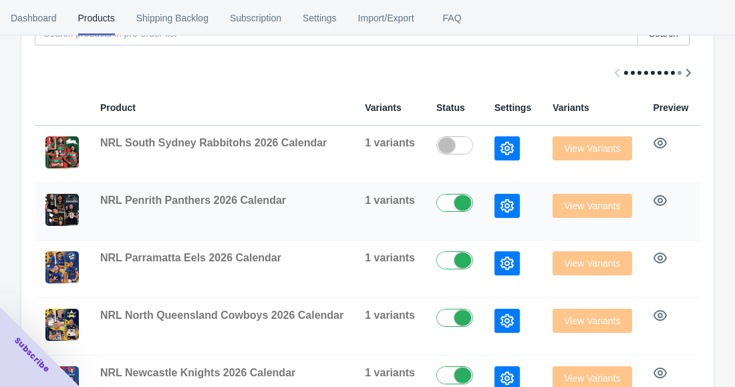
click at [442, 200] on label at bounding box center [457, 202] width 43 height 16
checkbox input "false"
click at [440, 255] on label at bounding box center [457, 259] width 43 height 16
checkbox input "false"
click at [440, 311] on label at bounding box center [457, 317] width 43 height 16
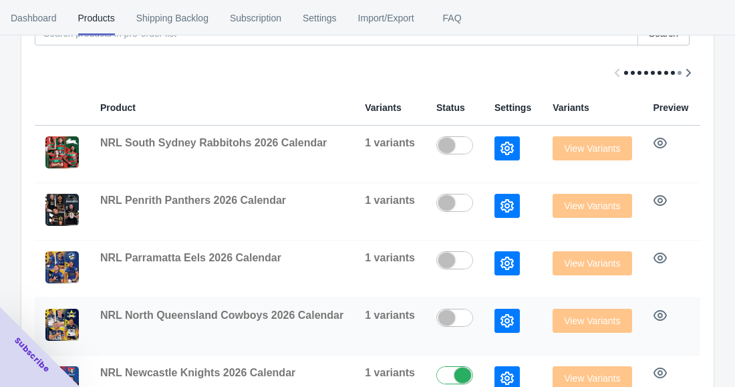
checkbox input "false"
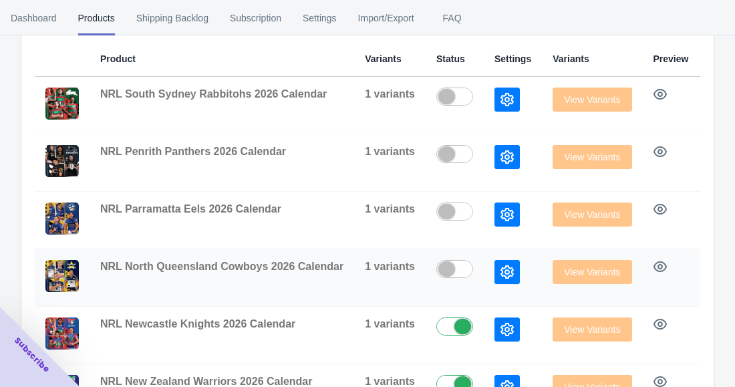
scroll to position [386, 0]
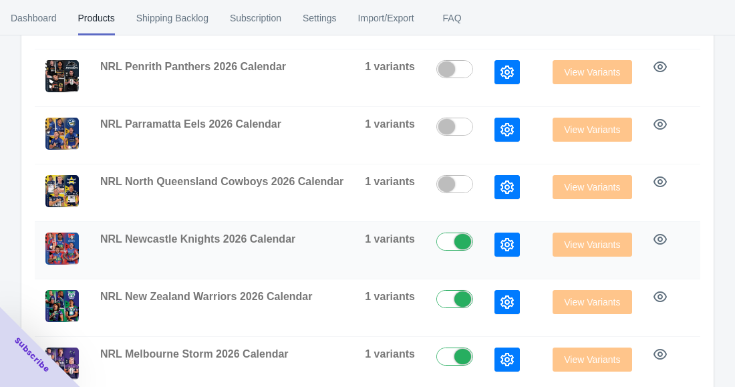
click at [443, 240] on label at bounding box center [457, 241] width 43 height 16
checkbox input "false"
click at [442, 295] on label at bounding box center [457, 298] width 43 height 16
checkbox input "false"
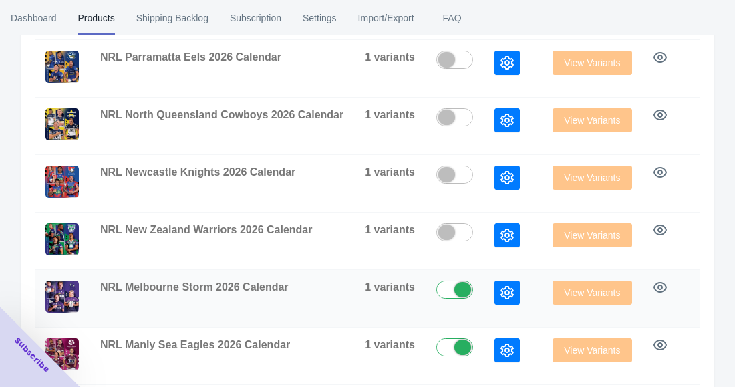
click at [440, 287] on label at bounding box center [457, 289] width 43 height 16
checkbox input "false"
click at [446, 351] on label at bounding box center [457, 346] width 43 height 16
checkbox input "false"
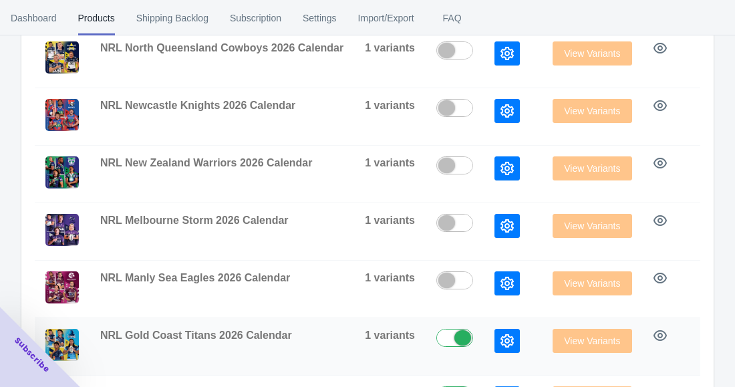
click at [444, 341] on label at bounding box center [457, 337] width 43 height 16
checkbox input "false"
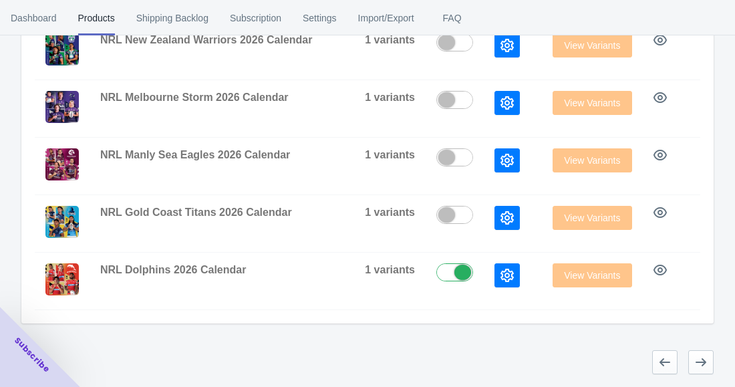
scroll to position [653, 0]
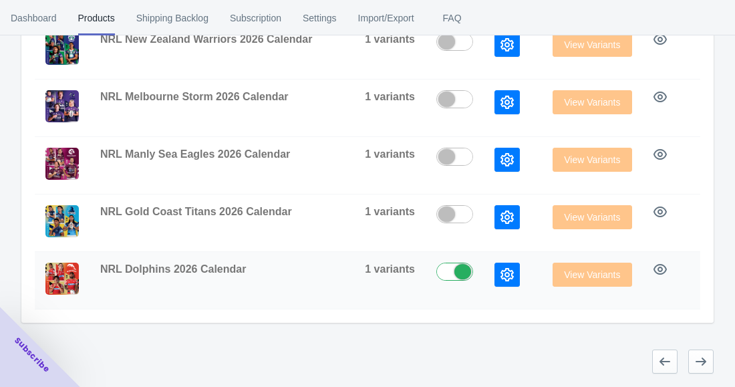
click at [446, 263] on label at bounding box center [457, 271] width 43 height 16
checkbox input "false"
click at [705, 359] on icon "button" at bounding box center [700, 361] width 13 height 13
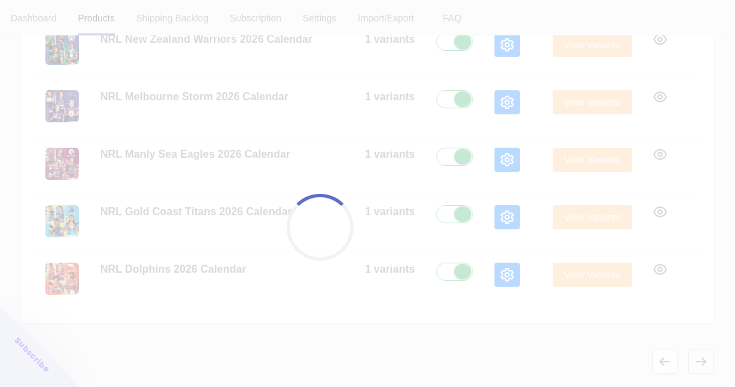
checkbox input "true"
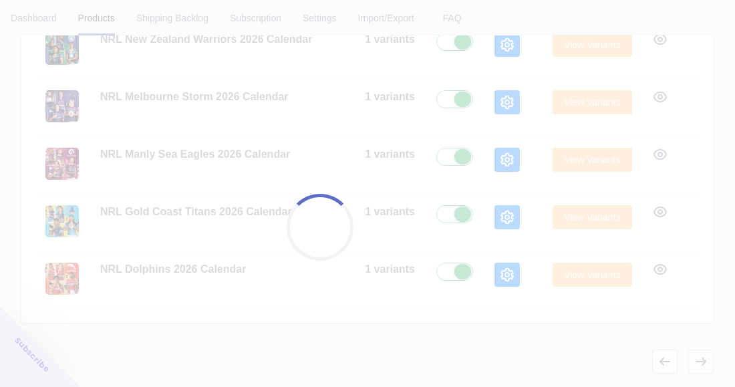
checkbox input "true"
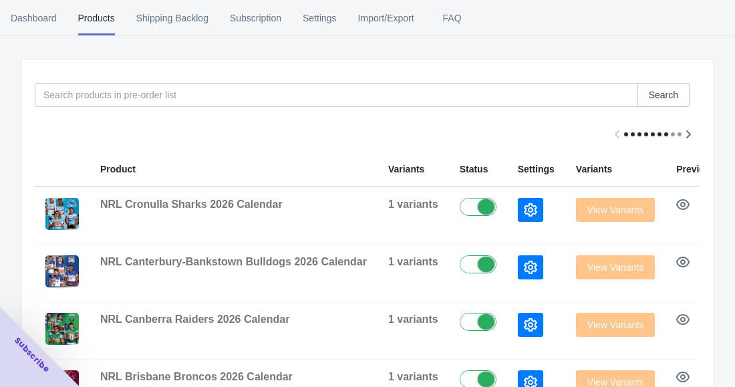
scroll to position [186, 0]
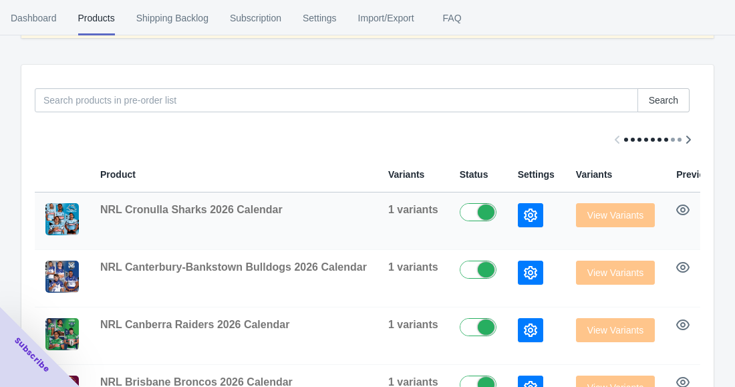
click at [461, 214] on label at bounding box center [481, 211] width 43 height 16
checkbox input "false"
click at [466, 270] on label at bounding box center [481, 269] width 43 height 16
checkbox input "false"
click at [461, 322] on label at bounding box center [481, 326] width 43 height 16
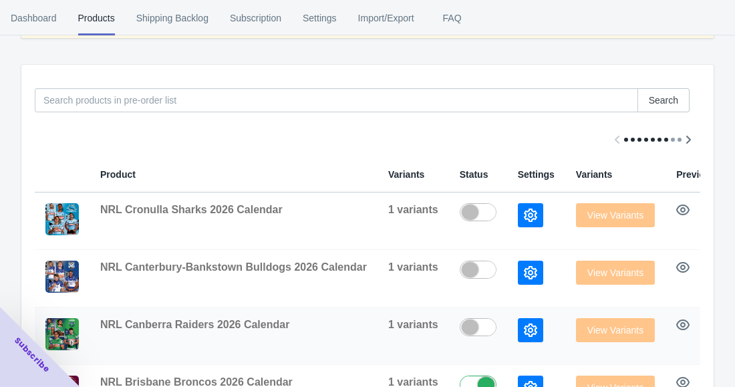
checkbox input "false"
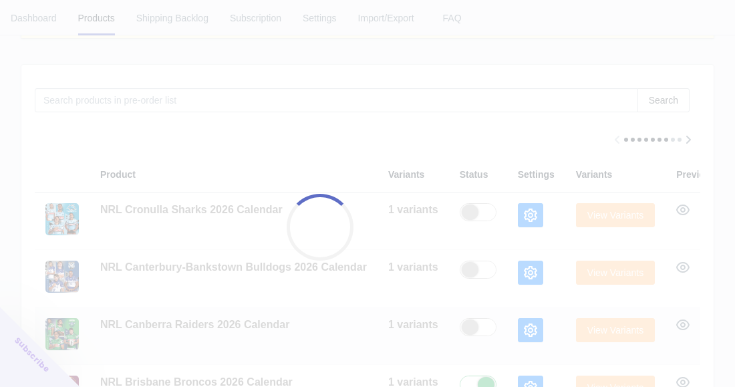
scroll to position [253, 0]
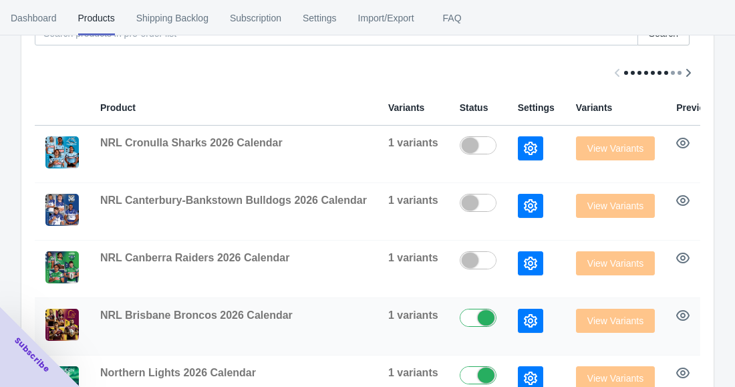
click at [460, 319] on label at bounding box center [481, 317] width 43 height 16
checkbox input "false"
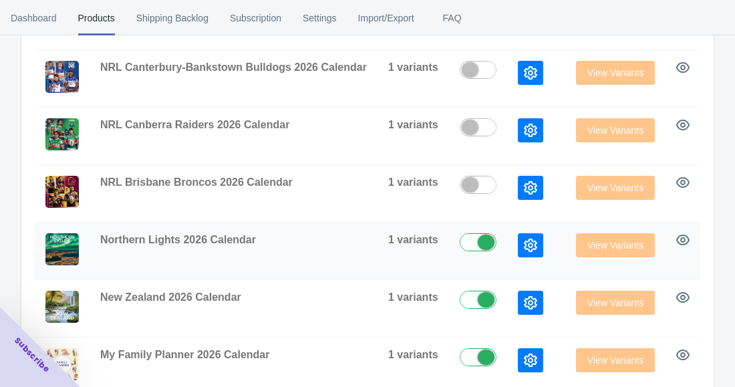
scroll to position [386, 0]
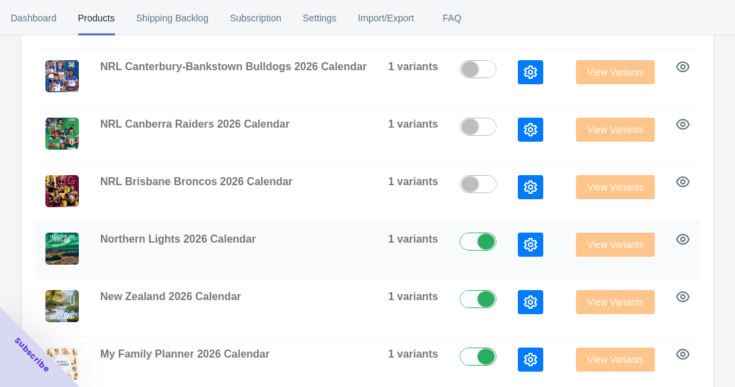
click at [465, 241] on label at bounding box center [481, 241] width 43 height 16
checkbox input "false"
click at [465, 297] on label at bounding box center [481, 298] width 43 height 16
checkbox input "false"
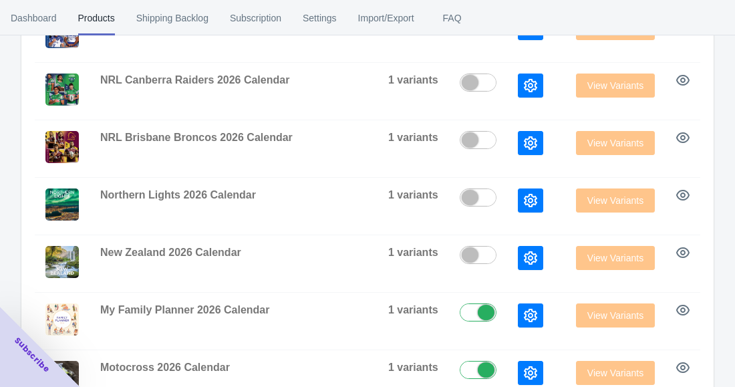
scroll to position [453, 0]
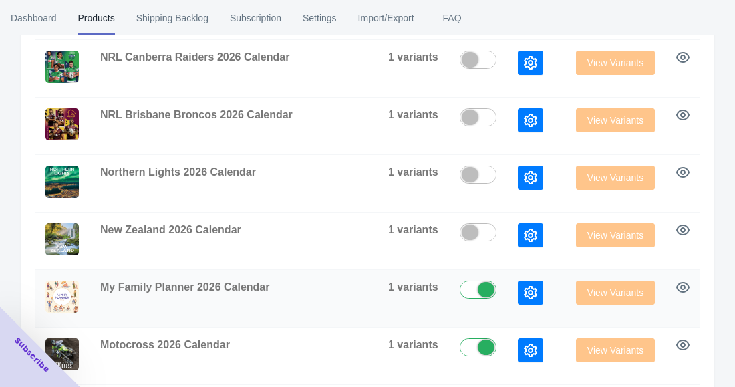
click at [466, 285] on label at bounding box center [481, 289] width 43 height 16
checkbox input "false"
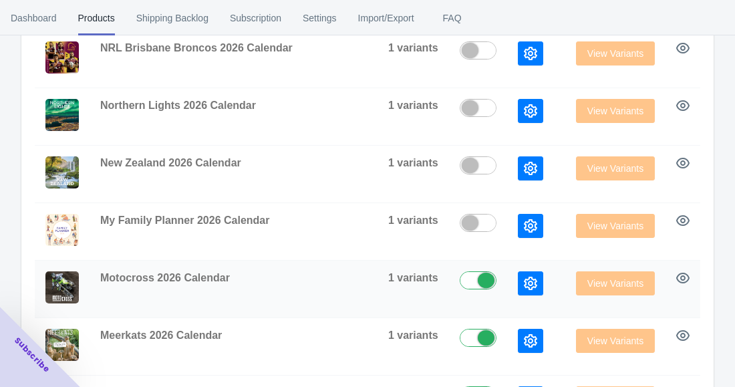
click at [466, 272] on label at bounding box center [481, 279] width 43 height 16
checkbox input "false"
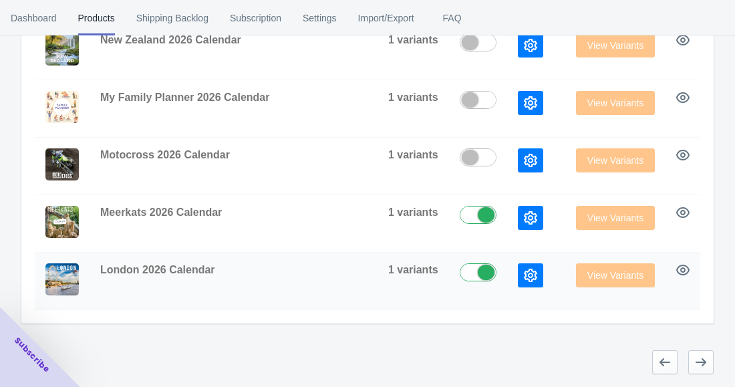
scroll to position [653, 0]
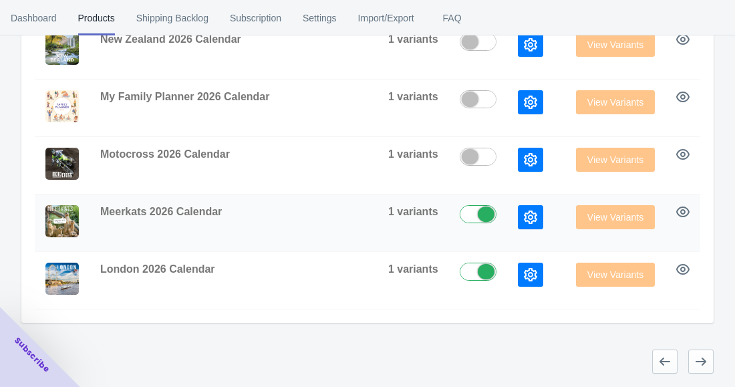
click at [462, 205] on label at bounding box center [481, 213] width 43 height 16
checkbox input "false"
click at [462, 263] on label at bounding box center [481, 271] width 43 height 16
checkbox input "false"
click at [702, 362] on icon "button" at bounding box center [701, 361] width 11 height 8
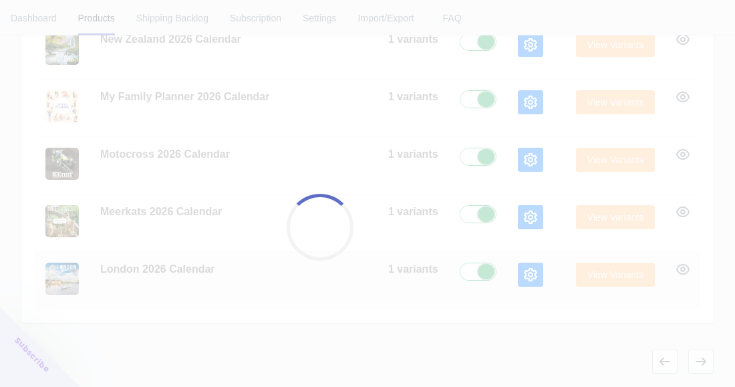
checkbox input "true"
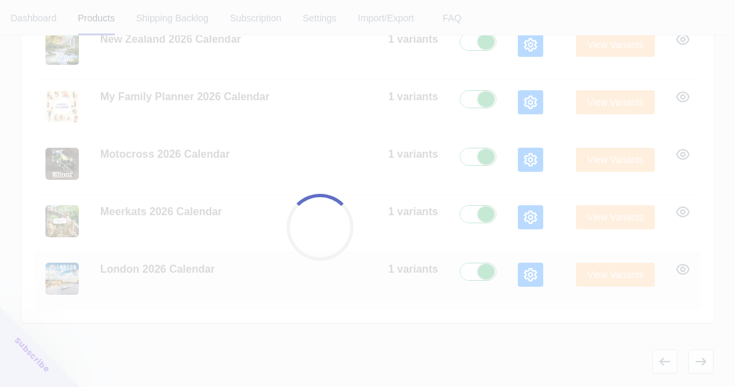
checkbox input "true"
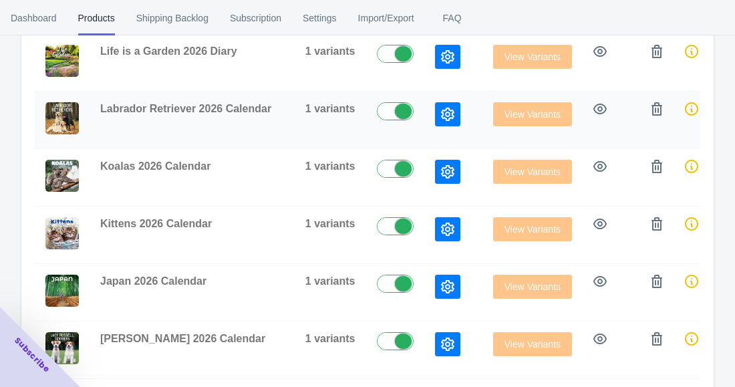
scroll to position [208, 0]
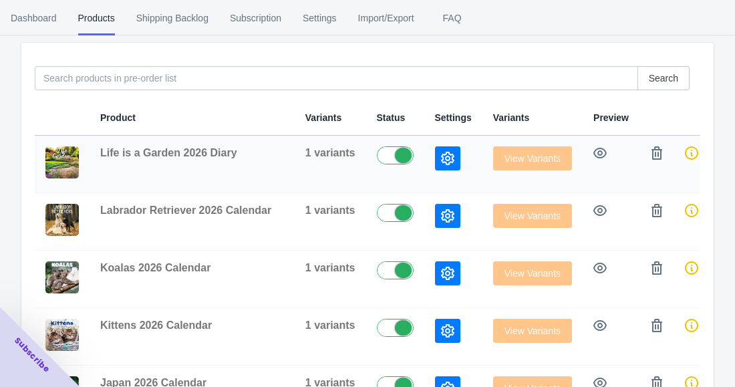
click at [394, 157] on label at bounding box center [398, 154] width 43 height 16
checkbox input "false"
click at [394, 214] on label at bounding box center [398, 212] width 43 height 16
checkbox input "false"
click at [393, 271] on label at bounding box center [398, 269] width 43 height 16
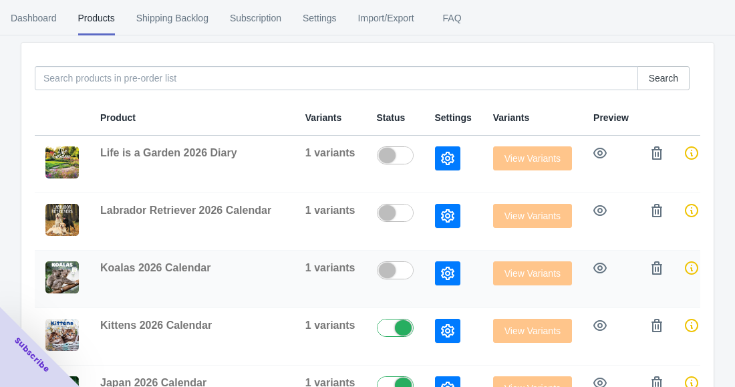
checkbox input "false"
click at [390, 327] on label at bounding box center [398, 327] width 43 height 16
checkbox input "false"
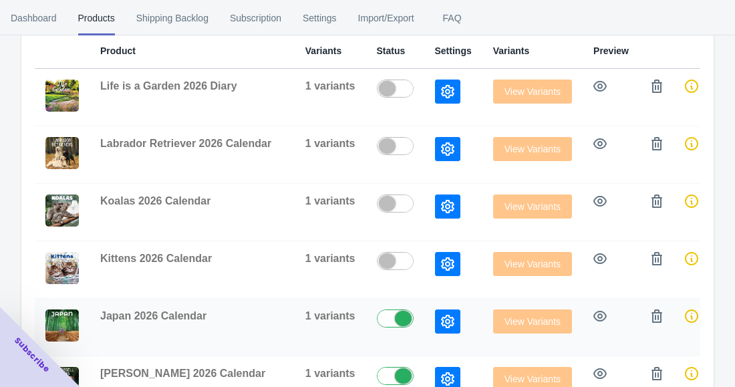
click at [394, 321] on label at bounding box center [398, 317] width 43 height 16
checkbox input "false"
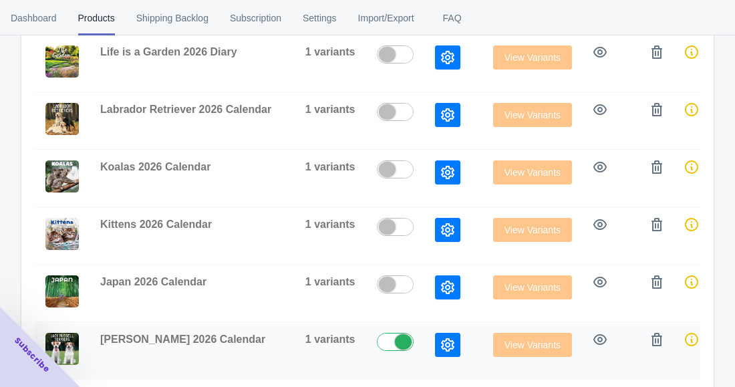
scroll to position [341, 0]
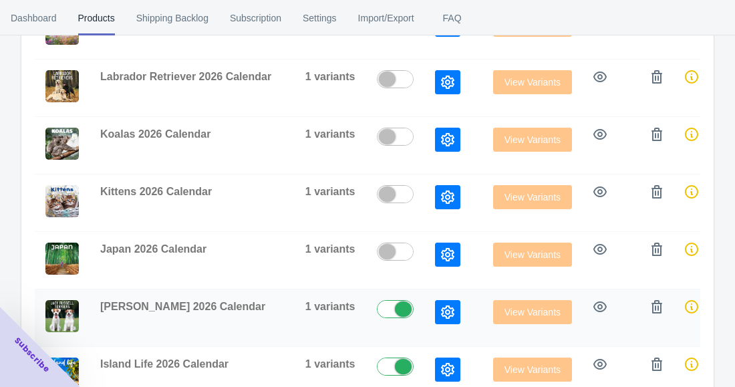
click at [390, 297] on td at bounding box center [395, 317] width 58 height 57
click at [392, 305] on label at bounding box center [398, 308] width 43 height 16
checkbox input "false"
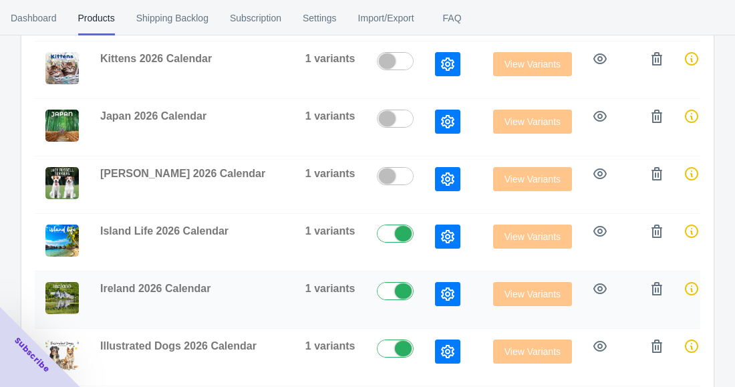
scroll to position [475, 0]
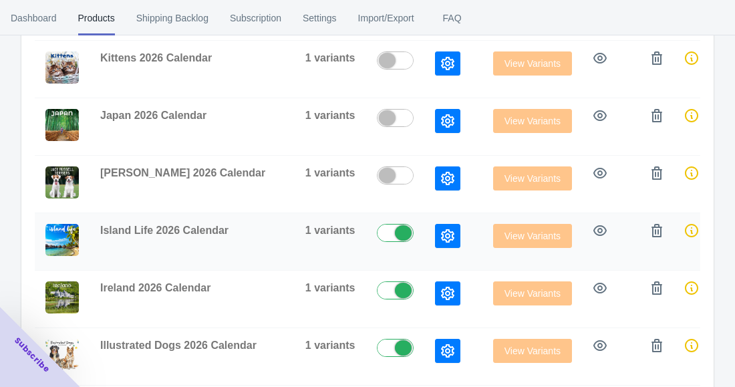
click at [391, 232] on label at bounding box center [398, 232] width 43 height 16
checkbox input "false"
click at [392, 288] on label at bounding box center [398, 289] width 43 height 16
checkbox input "false"
click at [377, 344] on label at bounding box center [398, 347] width 43 height 16
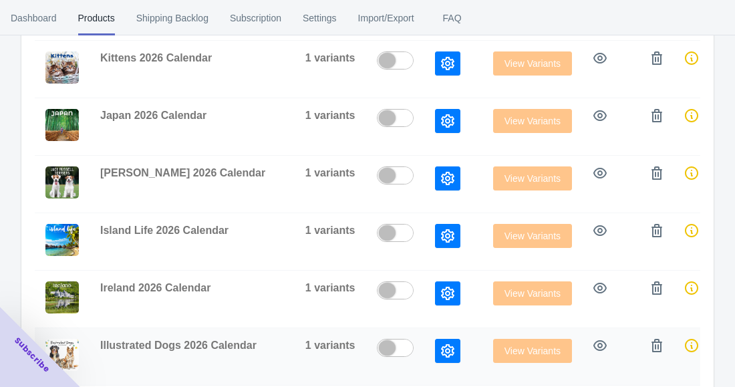
checkbox input "false"
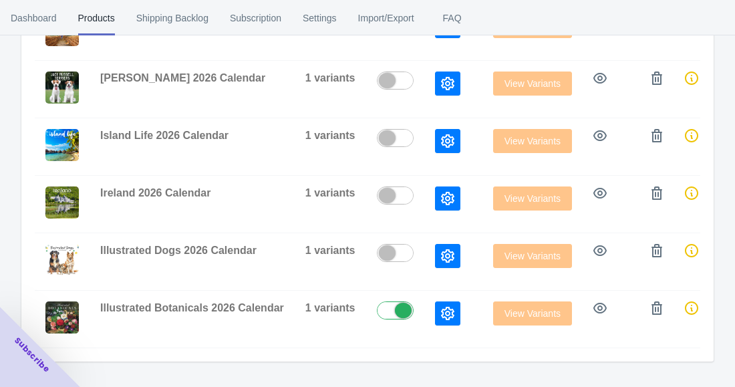
scroll to position [609, 0]
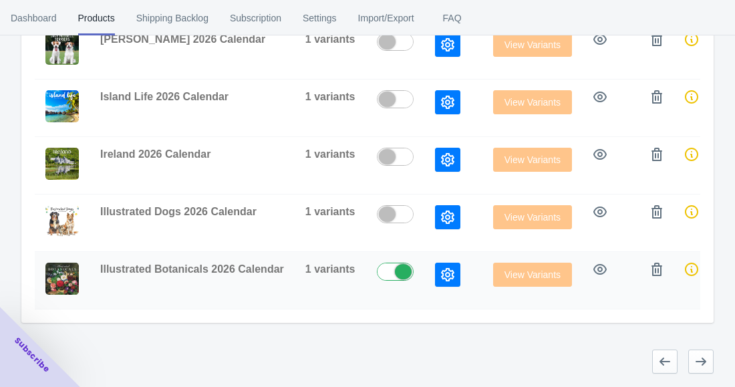
click at [389, 271] on label at bounding box center [398, 271] width 43 height 16
checkbox input "false"
click at [704, 358] on icon "button" at bounding box center [700, 361] width 13 height 13
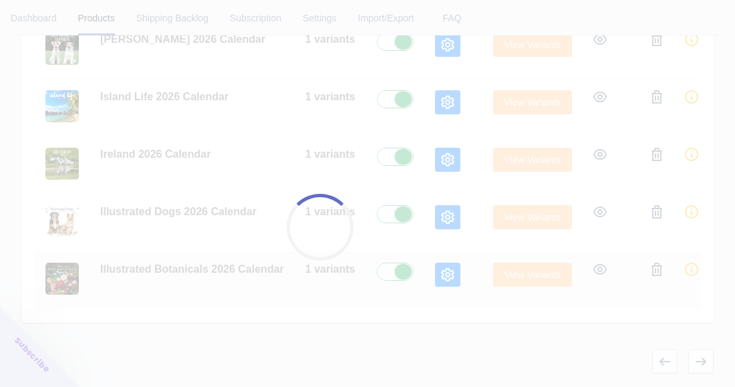
checkbox input "true"
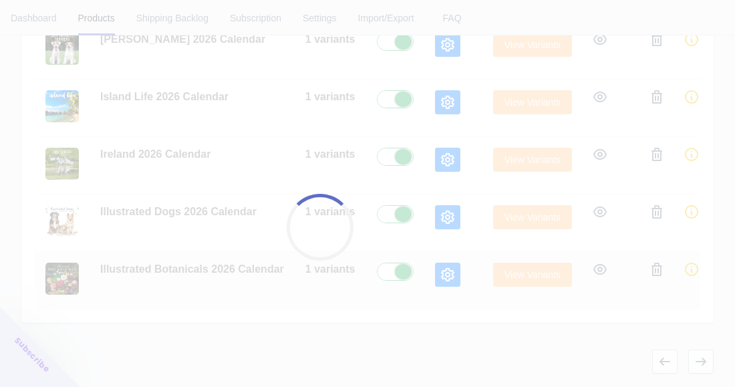
checkbox input "true"
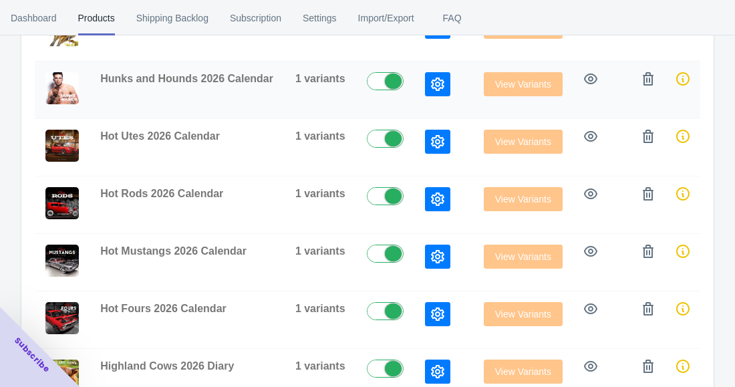
scroll to position [275, 0]
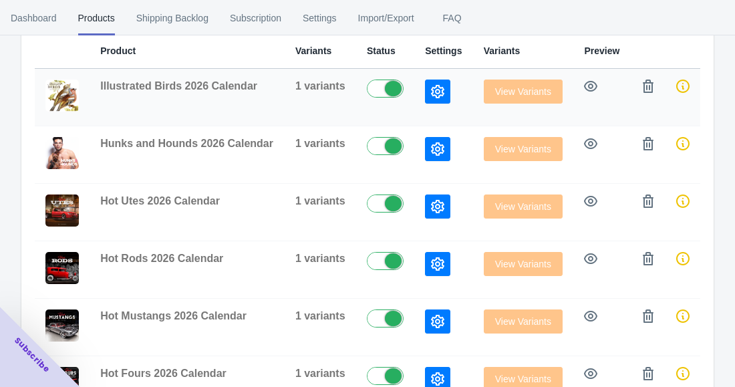
click at [383, 86] on label at bounding box center [388, 88] width 43 height 16
checkbox input "false"
click at [396, 148] on label at bounding box center [388, 145] width 43 height 16
checkbox input "false"
click at [390, 202] on label at bounding box center [388, 202] width 43 height 16
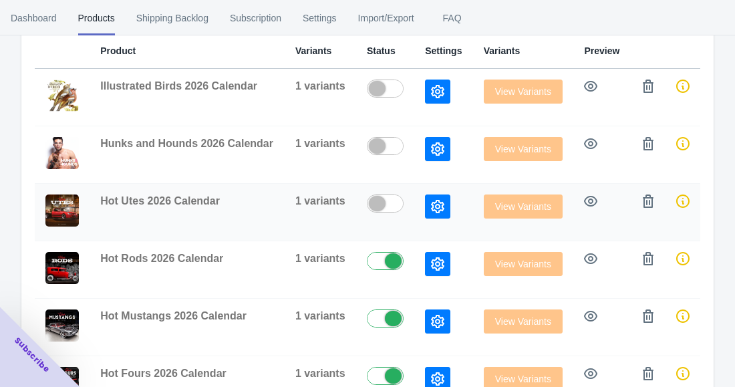
checkbox input "false"
click at [388, 261] on label at bounding box center [388, 260] width 43 height 16
checkbox input "false"
click at [380, 314] on label at bounding box center [388, 317] width 43 height 16
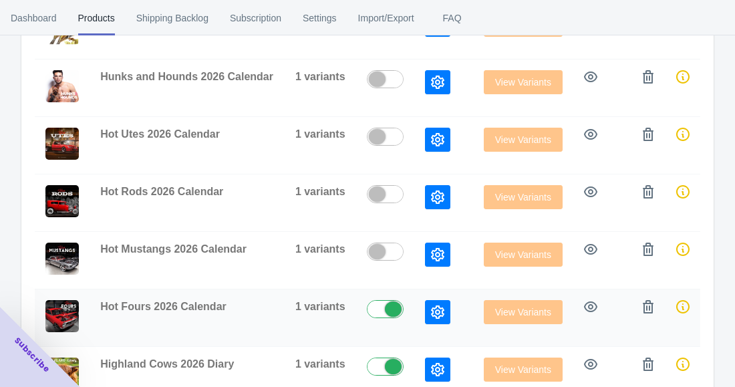
click at [387, 308] on label at bounding box center [388, 308] width 43 height 16
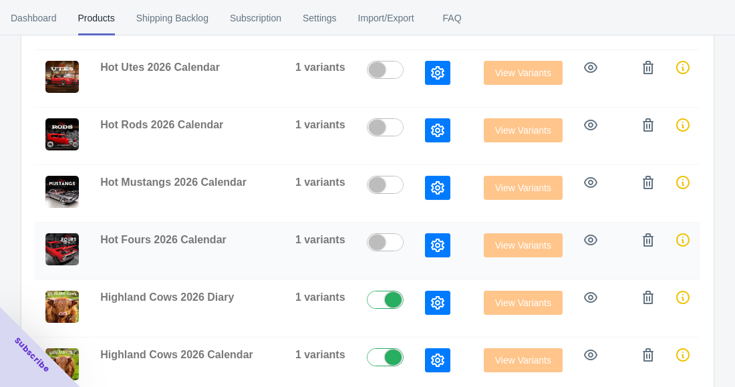
click at [387, 308] on div at bounding box center [385, 300] width 37 height 18
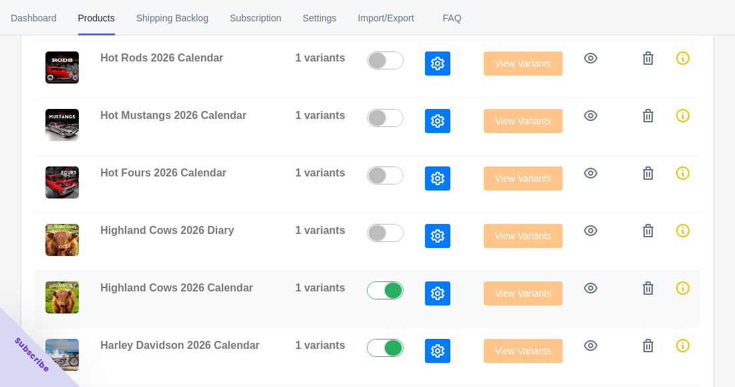
click at [384, 294] on label at bounding box center [388, 289] width 43 height 16
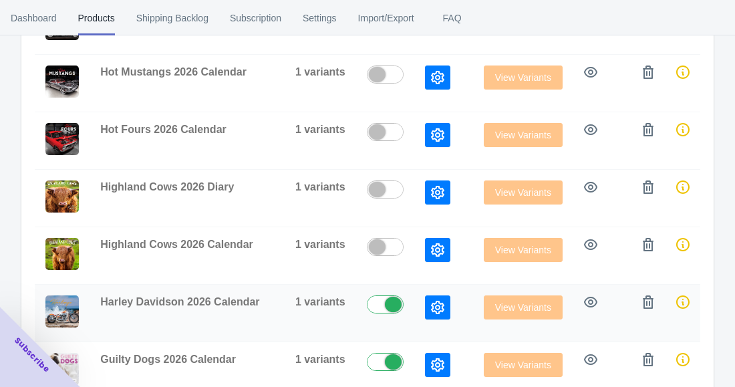
scroll to position [542, 0]
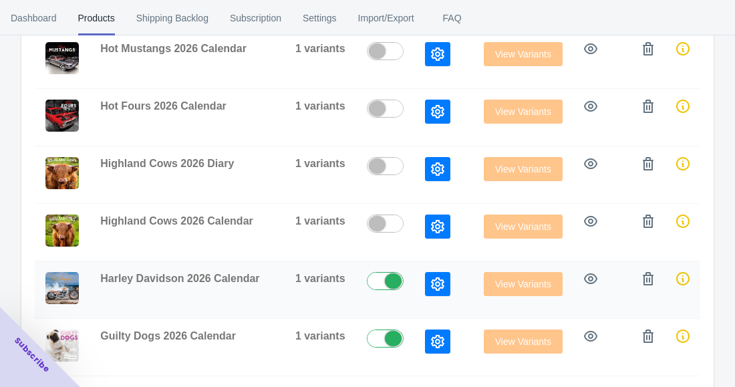
click at [384, 283] on label at bounding box center [388, 280] width 43 height 16
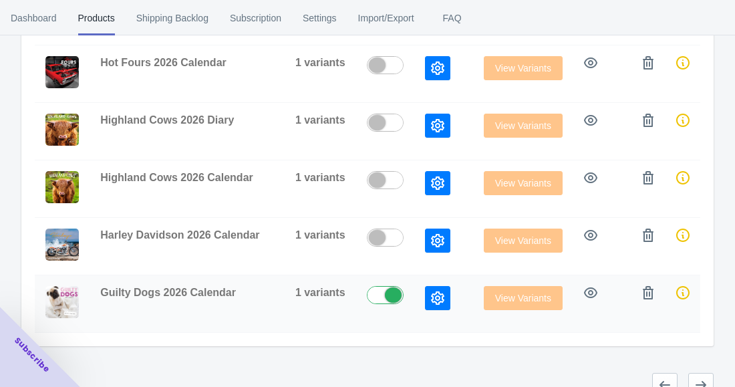
scroll to position [609, 0]
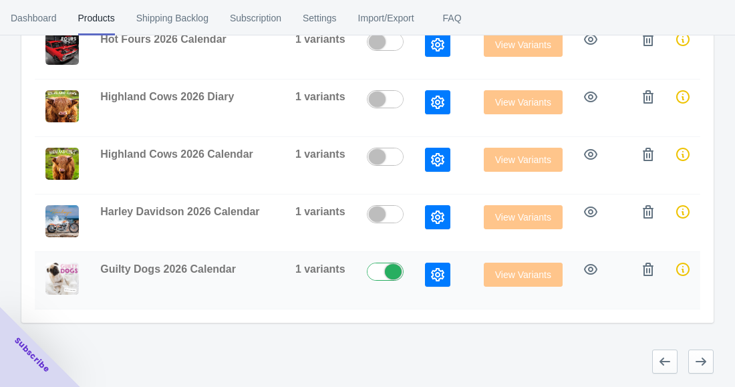
click at [384, 277] on label at bounding box center [388, 271] width 43 height 16
click at [692, 355] on button "button" at bounding box center [700, 361] width 25 height 24
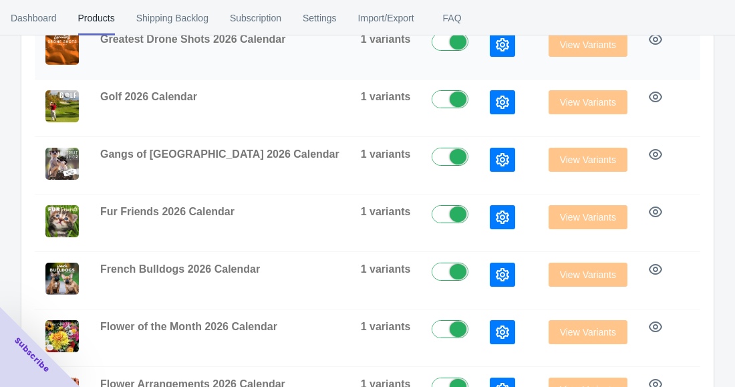
scroll to position [243, 0]
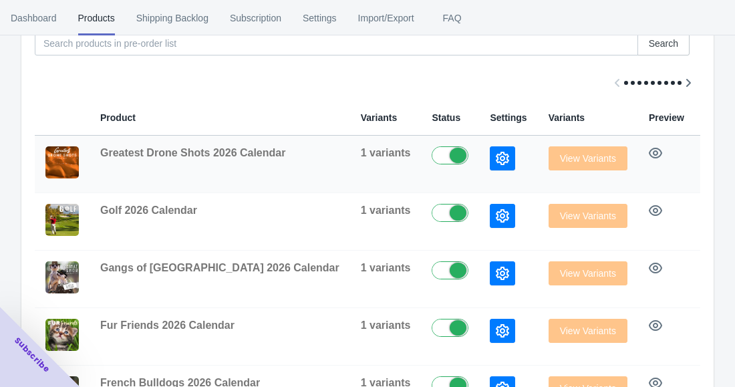
click at [432, 152] on label at bounding box center [453, 154] width 43 height 16
click at [432, 215] on label at bounding box center [453, 212] width 43 height 16
click at [432, 273] on label at bounding box center [453, 269] width 43 height 16
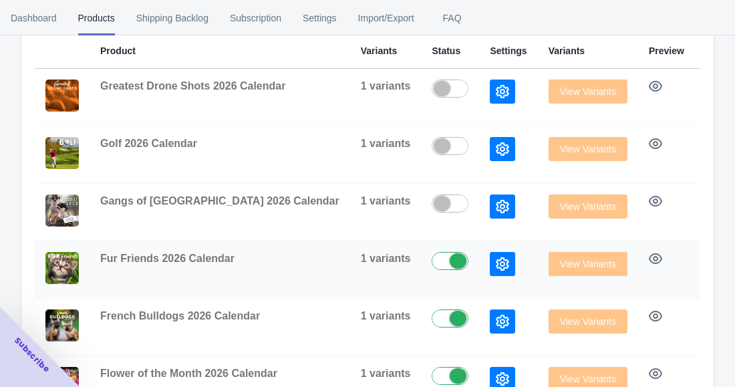
click at [432, 257] on label at bounding box center [453, 260] width 43 height 16
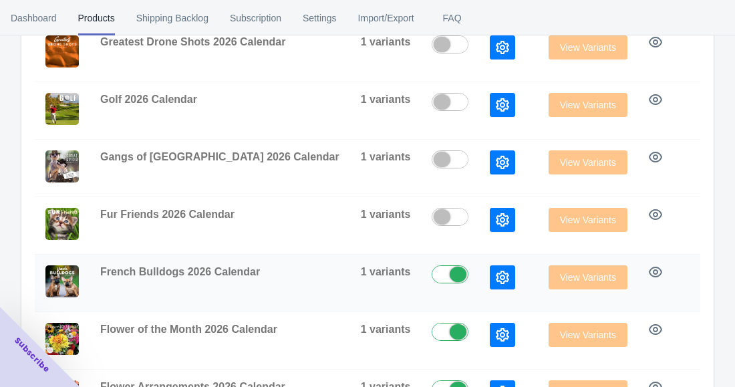
scroll to position [376, 0]
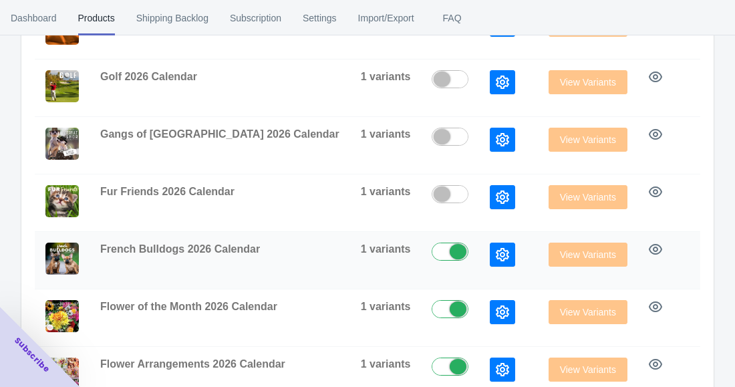
click at [432, 256] on label at bounding box center [453, 251] width 43 height 16
click at [421, 299] on td at bounding box center [450, 317] width 58 height 57
click at [432, 304] on label at bounding box center [453, 308] width 43 height 16
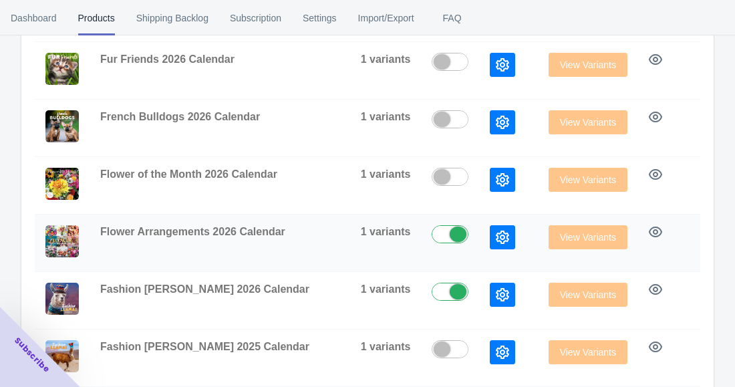
scroll to position [510, 0]
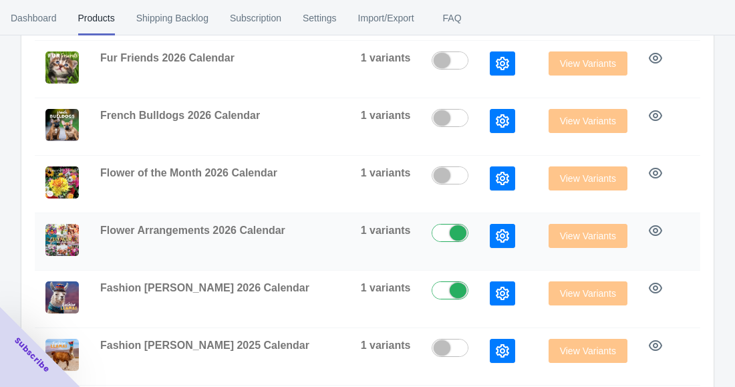
click at [432, 231] on label at bounding box center [453, 232] width 43 height 16
click at [432, 283] on label at bounding box center [453, 289] width 43 height 16
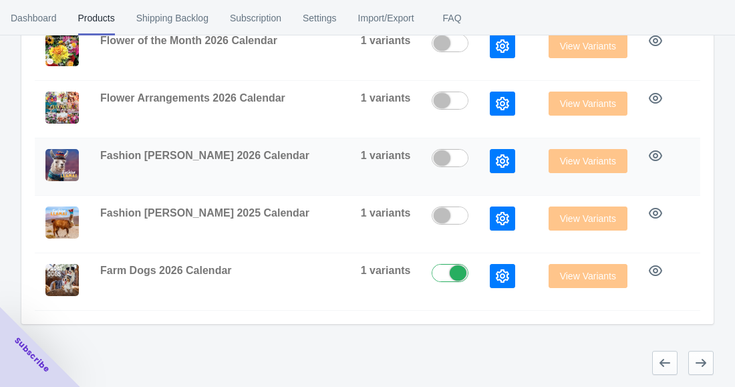
scroll to position [643, 0]
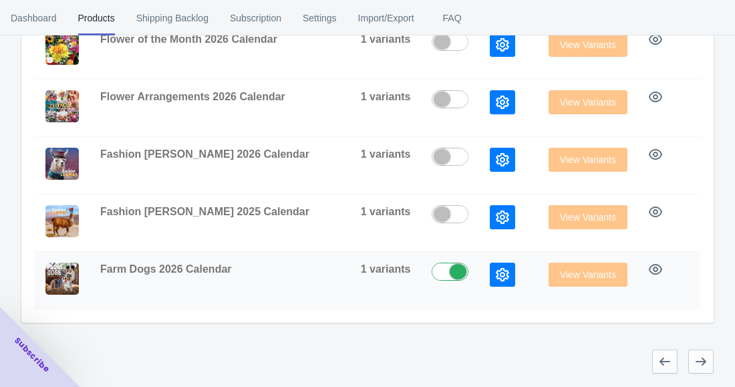
click at [432, 271] on label at bounding box center [453, 271] width 43 height 16
click at [709, 366] on button "button" at bounding box center [700, 361] width 25 height 24
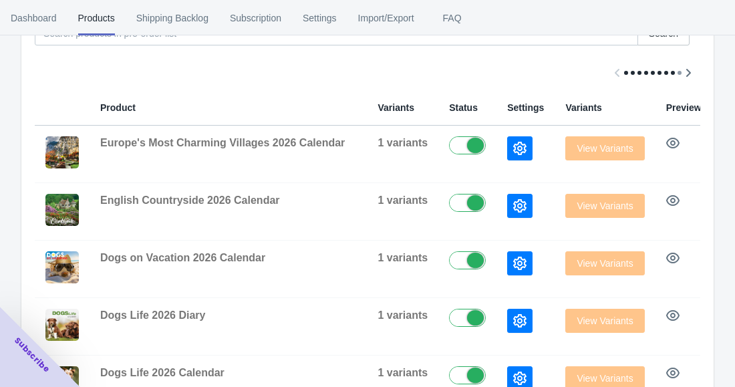
scroll to position [119, 0]
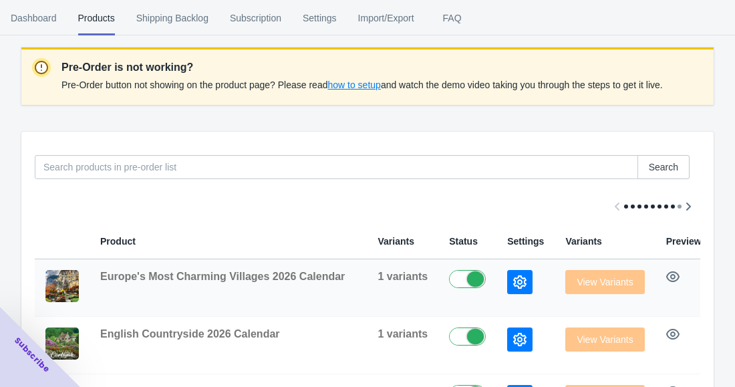
click at [449, 273] on label at bounding box center [470, 278] width 43 height 16
click at [449, 339] on label at bounding box center [470, 335] width 43 height 16
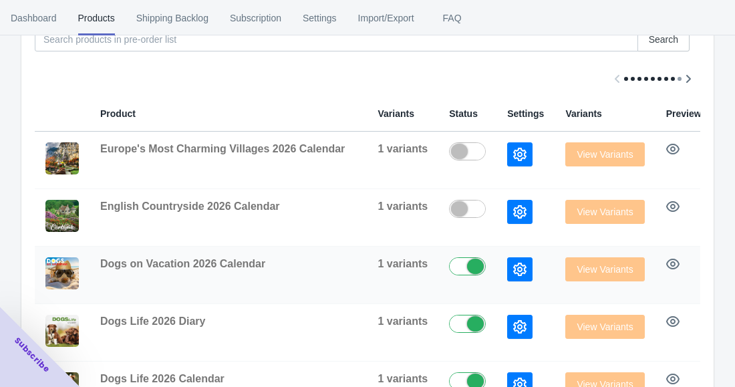
scroll to position [253, 0]
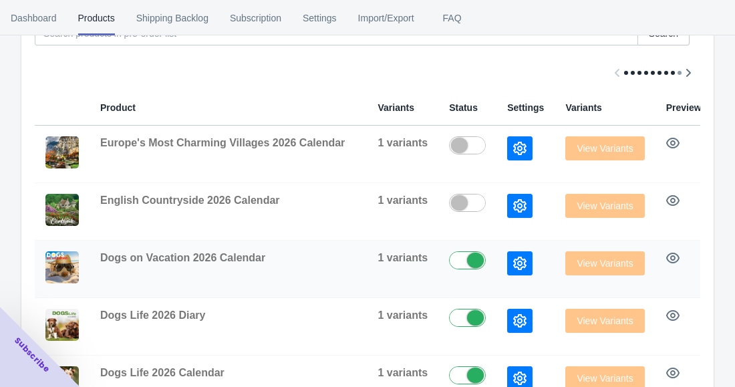
click at [449, 263] on label at bounding box center [470, 259] width 43 height 16
click at [449, 315] on label at bounding box center [470, 317] width 43 height 16
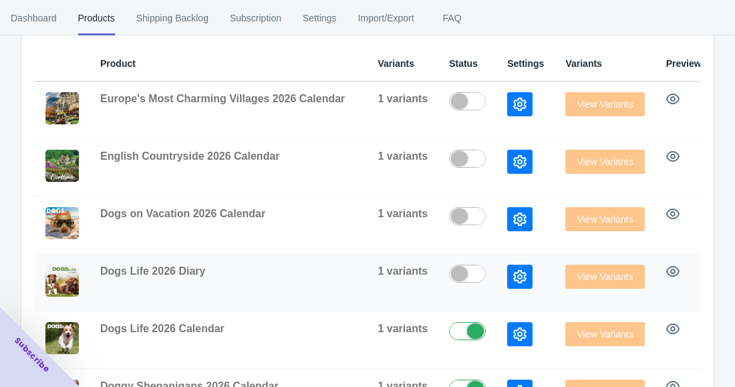
scroll to position [319, 0]
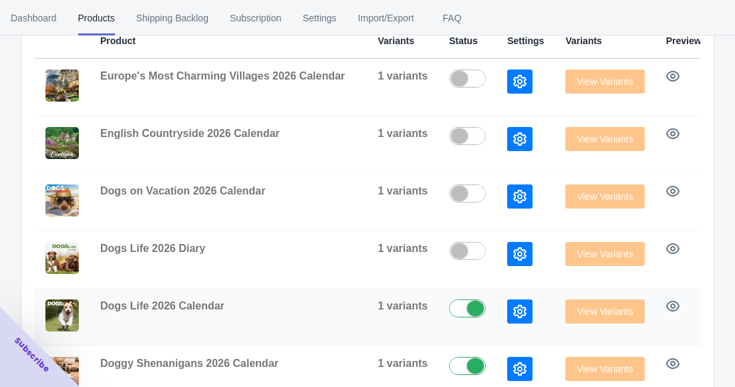
click at [449, 305] on label at bounding box center [470, 307] width 43 height 16
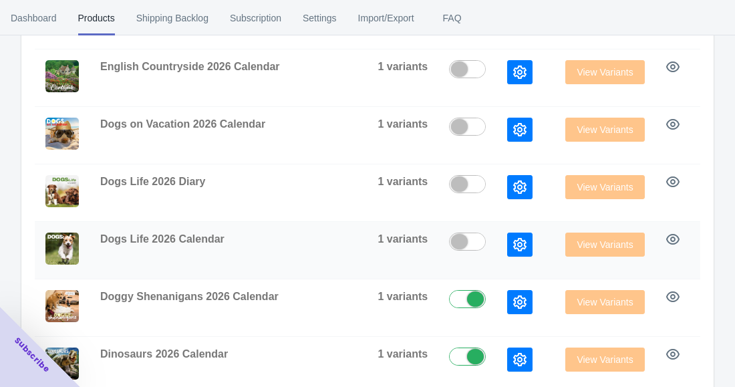
click at [449, 305] on label at bounding box center [470, 298] width 43 height 16
click at [449, 354] on label at bounding box center [470, 355] width 43 height 16
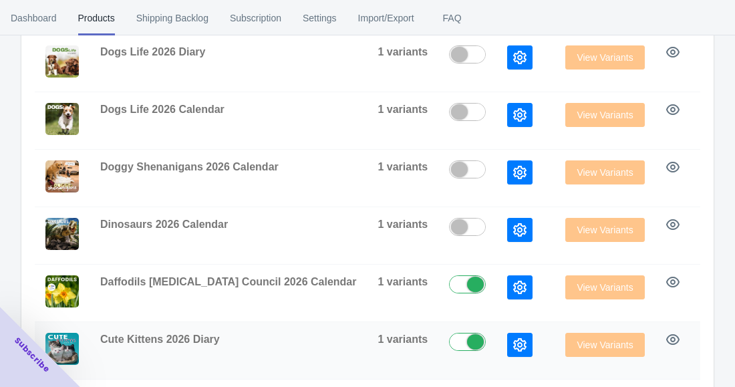
scroll to position [520, 0]
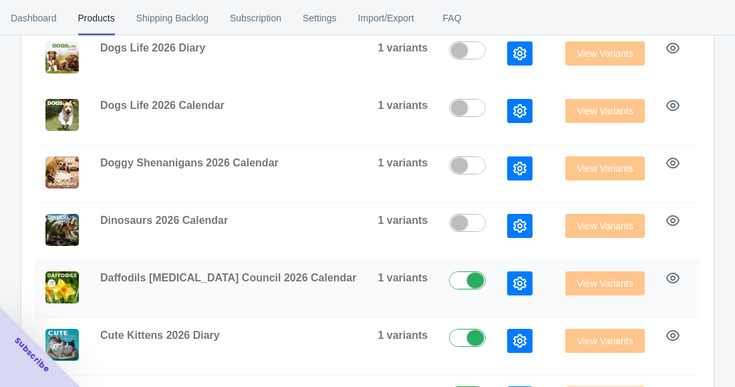
click at [449, 283] on label at bounding box center [470, 279] width 43 height 16
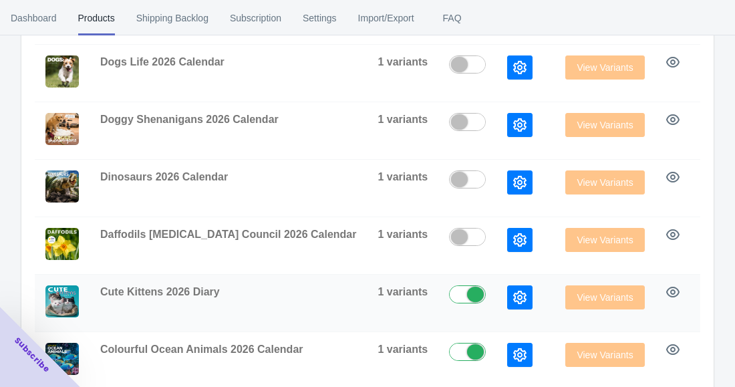
scroll to position [587, 0]
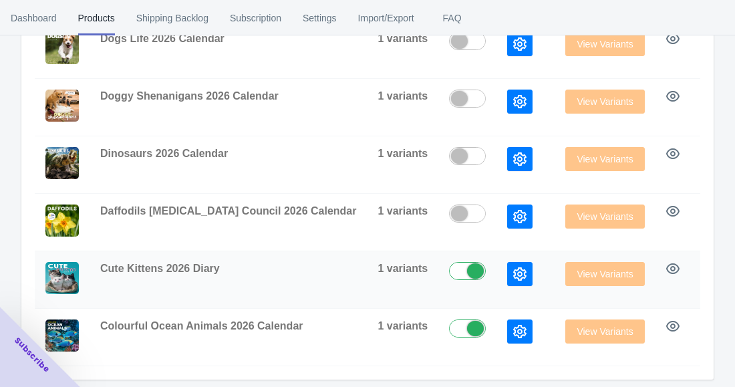
click at [438, 283] on td at bounding box center [467, 279] width 58 height 57
click at [449, 271] on label at bounding box center [470, 270] width 43 height 16
click at [449, 333] on label at bounding box center [470, 327] width 43 height 16
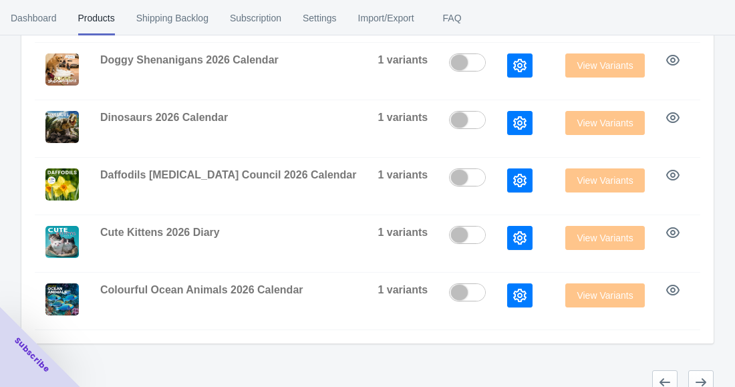
scroll to position [653, 0]
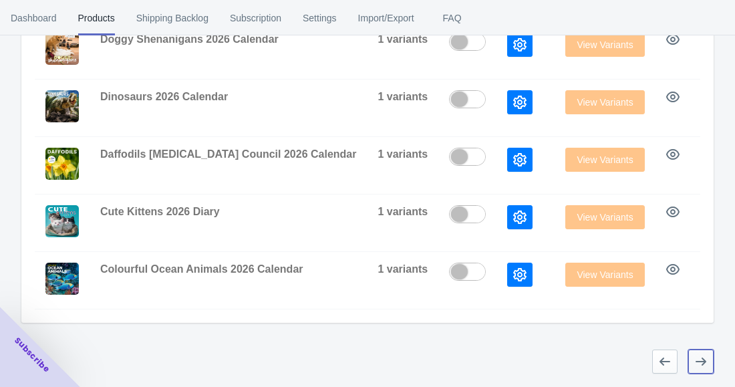
click at [698, 357] on icon "button" at bounding box center [700, 361] width 13 height 13
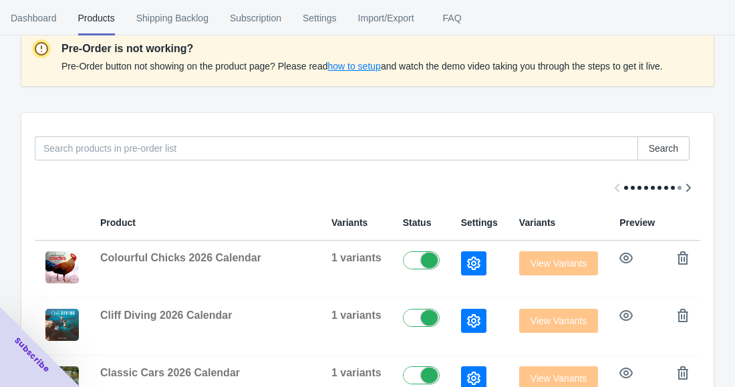
scroll to position [119, 0]
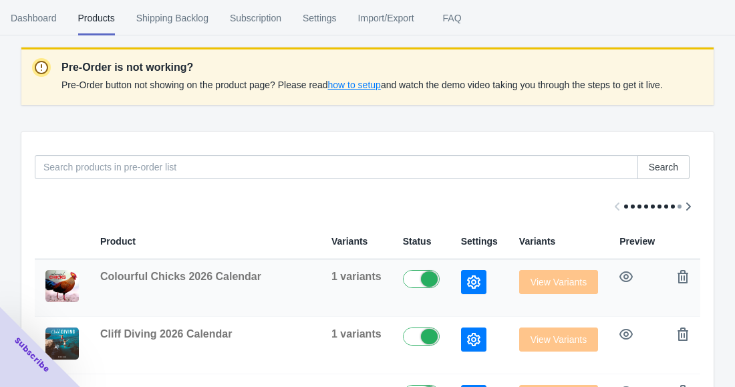
click at [416, 281] on label at bounding box center [424, 278] width 43 height 16
click at [424, 334] on label at bounding box center [424, 335] width 43 height 16
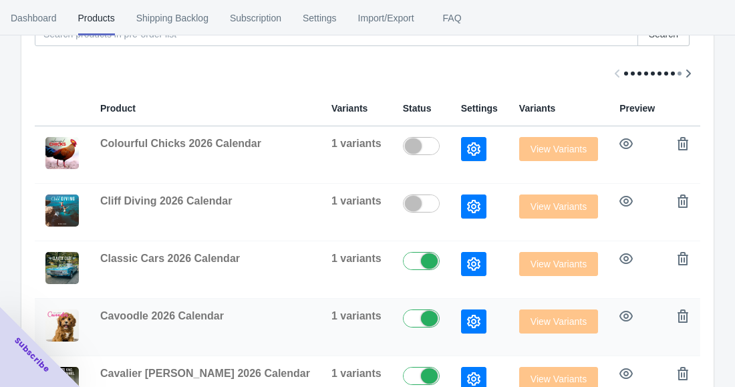
scroll to position [253, 0]
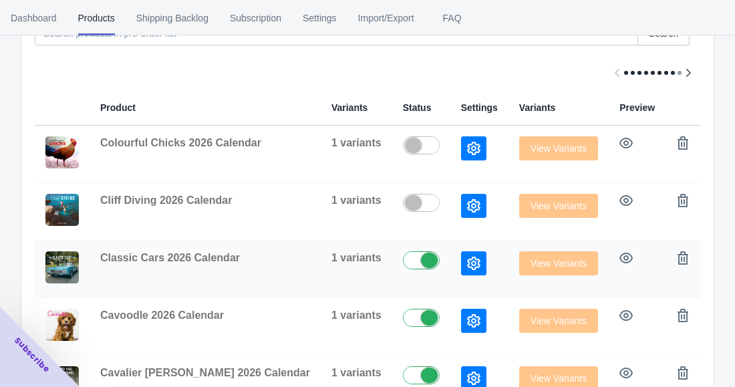
click at [420, 260] on label at bounding box center [424, 259] width 43 height 16
click at [420, 310] on label at bounding box center [424, 317] width 43 height 16
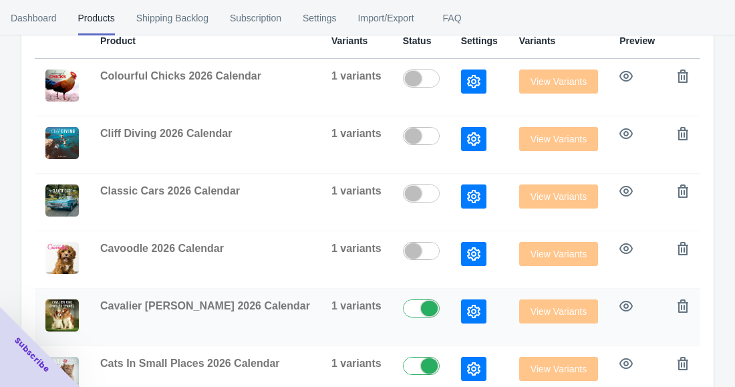
click at [420, 311] on label at bounding box center [424, 307] width 43 height 16
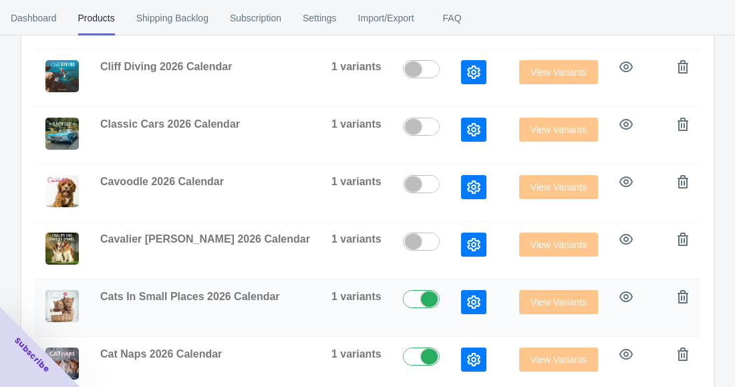
click at [417, 298] on label at bounding box center [424, 298] width 43 height 16
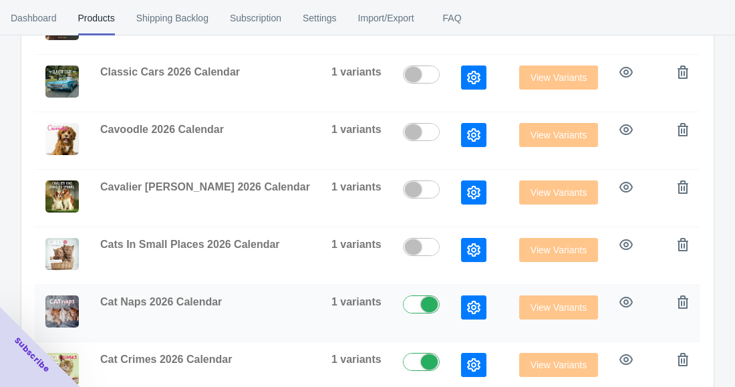
scroll to position [453, 0]
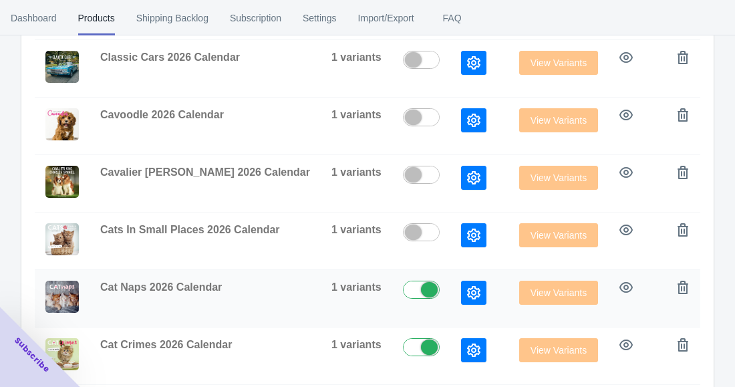
click at [417, 283] on label at bounding box center [424, 289] width 43 height 16
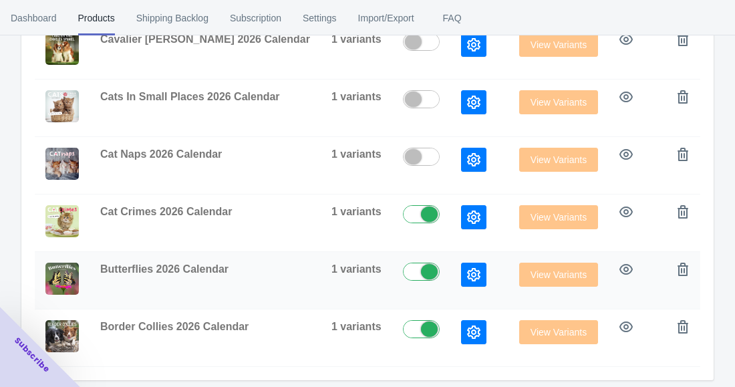
scroll to position [587, 0]
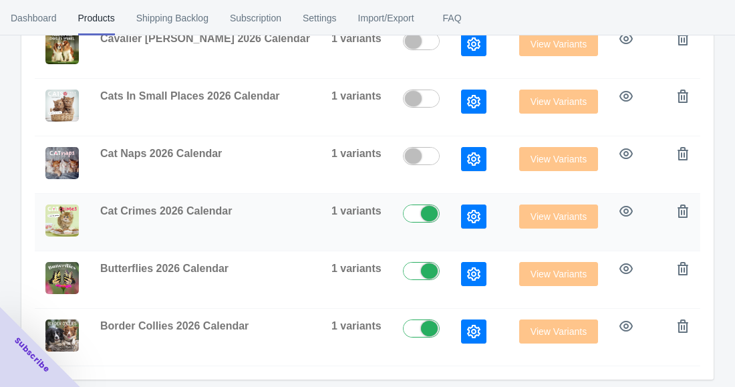
click at [417, 212] on label at bounding box center [424, 212] width 43 height 16
click at [417, 264] on label at bounding box center [424, 270] width 43 height 16
click at [422, 328] on label at bounding box center [424, 327] width 43 height 16
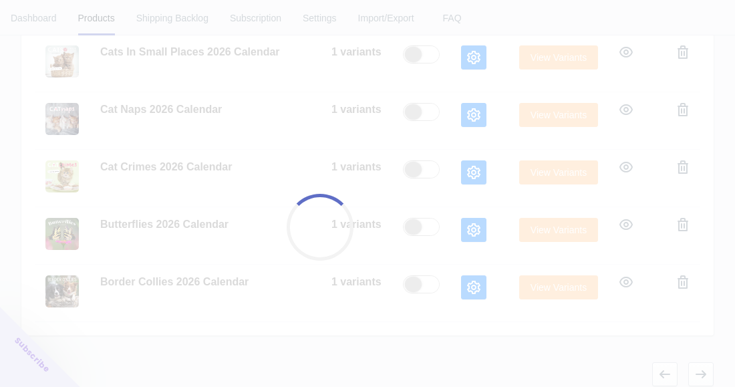
scroll to position [653, 0]
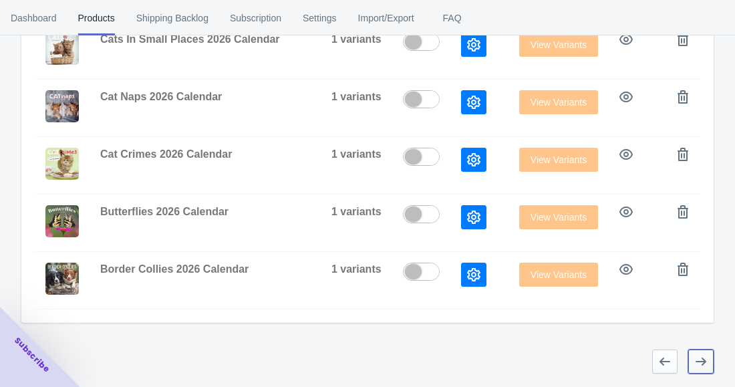
click at [692, 354] on button "button" at bounding box center [700, 361] width 25 height 24
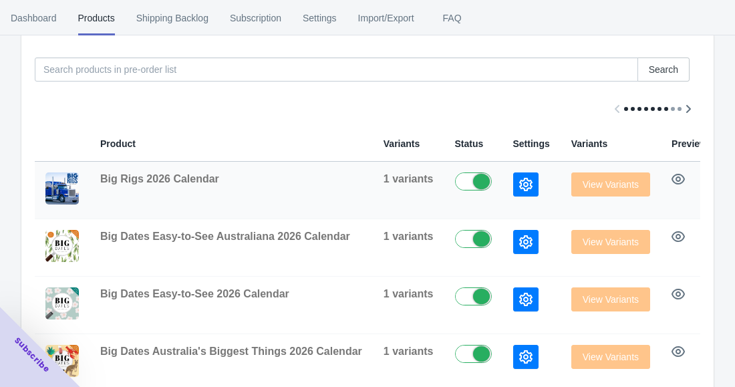
scroll to position [186, 0]
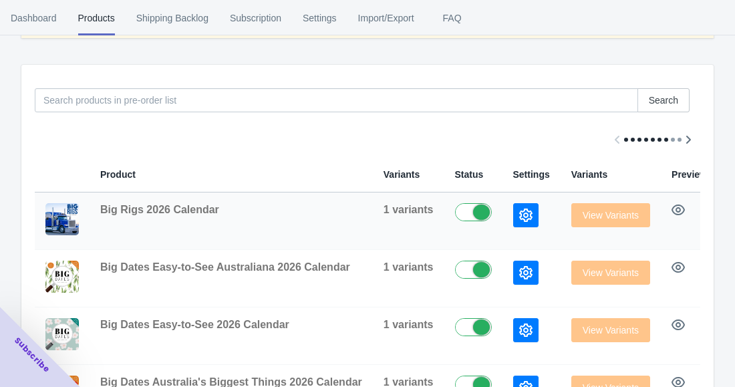
click at [459, 213] on label at bounding box center [476, 211] width 43 height 16
click at [455, 267] on label at bounding box center [476, 269] width 43 height 16
click at [455, 331] on label at bounding box center [476, 326] width 43 height 16
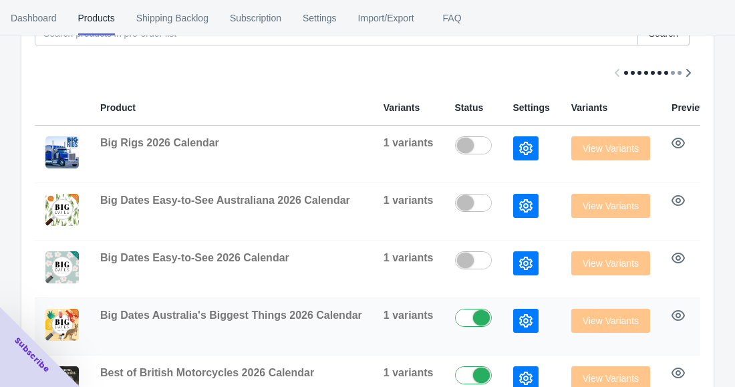
click at [455, 315] on label at bounding box center [476, 317] width 43 height 16
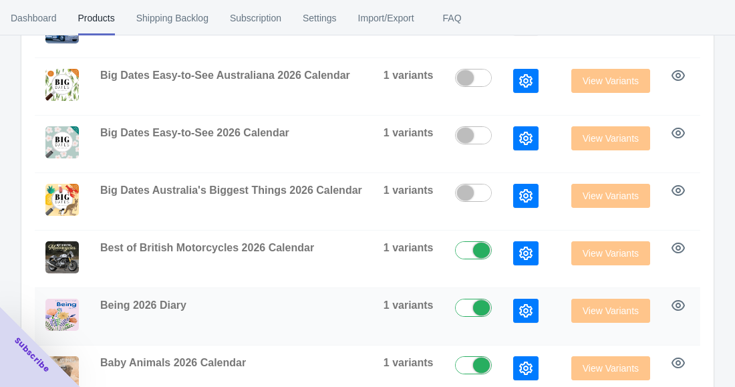
scroll to position [386, 0]
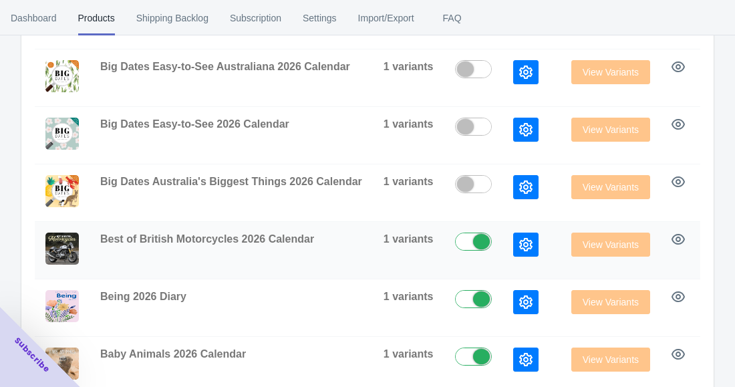
click at [455, 241] on label at bounding box center [476, 241] width 43 height 16
click at [455, 297] on label at bounding box center [476, 298] width 43 height 16
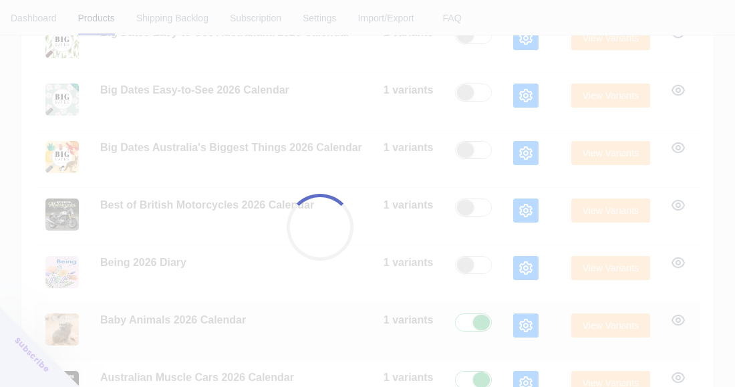
scroll to position [453, 0]
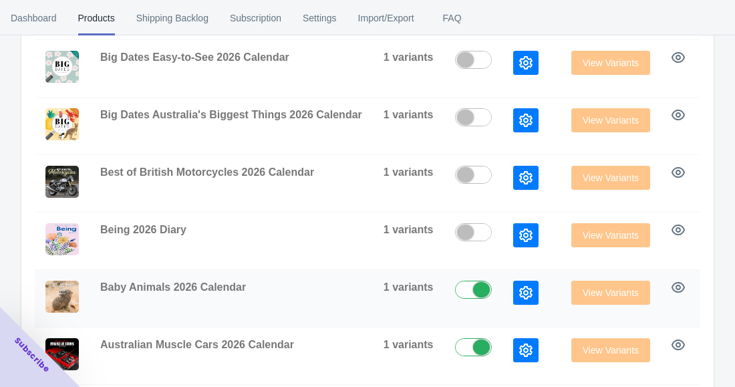
click at [455, 289] on label at bounding box center [476, 289] width 43 height 16
click at [455, 348] on label at bounding box center [476, 346] width 43 height 16
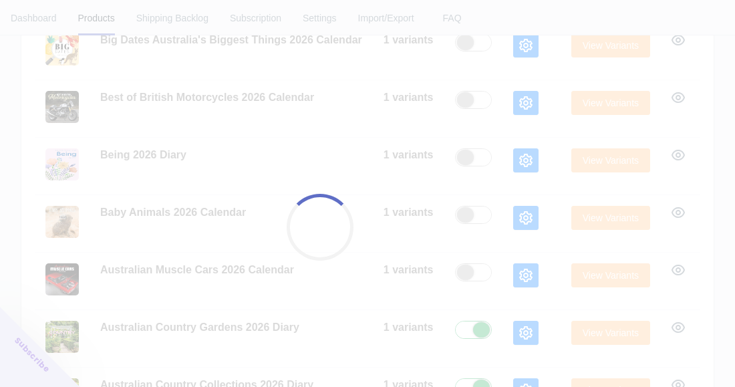
scroll to position [653, 0]
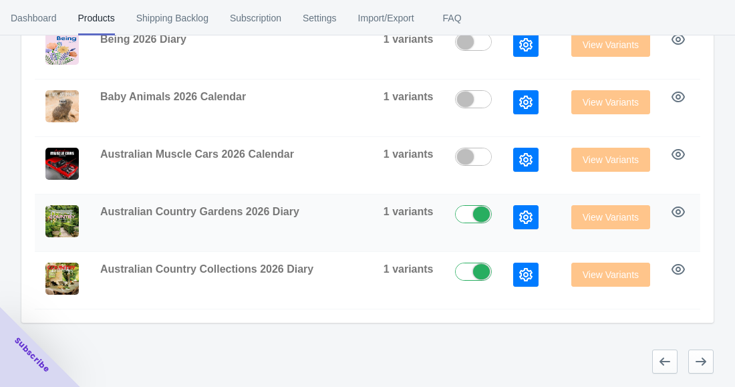
click at [455, 205] on label at bounding box center [476, 213] width 43 height 16
click at [455, 263] on label at bounding box center [476, 271] width 43 height 16
click at [695, 354] on button "button" at bounding box center [700, 361] width 25 height 24
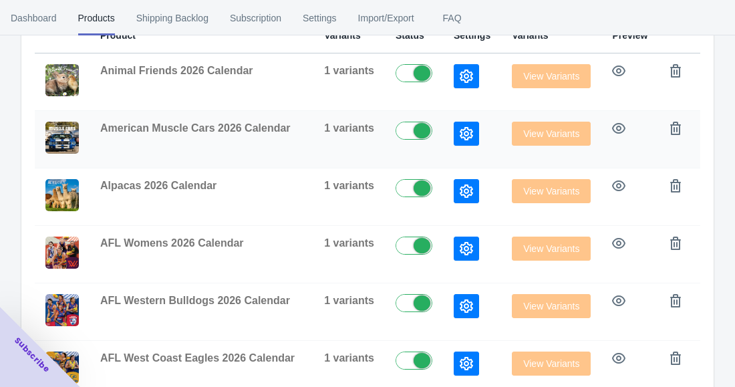
scroll to position [319, 0]
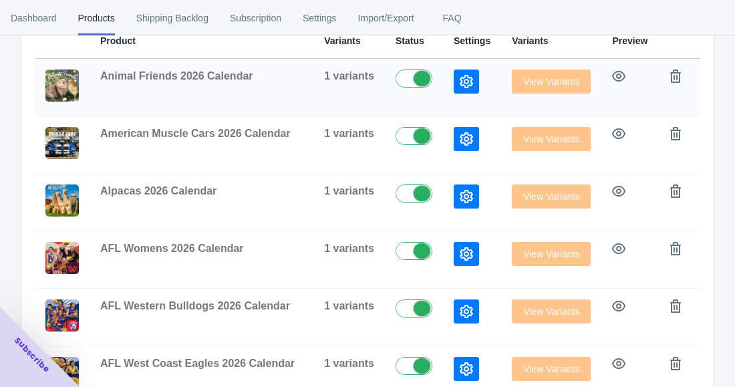
click at [403, 80] on label at bounding box center [417, 77] width 43 height 16
click at [404, 138] on label at bounding box center [417, 135] width 43 height 16
click at [402, 192] on label at bounding box center [417, 192] width 43 height 16
click at [404, 251] on label at bounding box center [417, 250] width 43 height 16
click at [403, 305] on label at bounding box center [417, 307] width 43 height 16
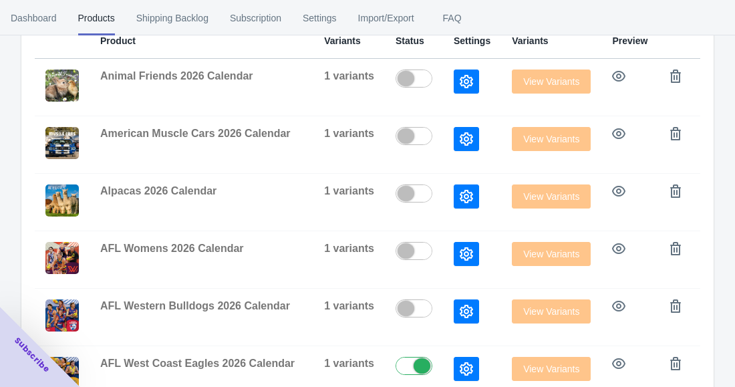
scroll to position [453, 0]
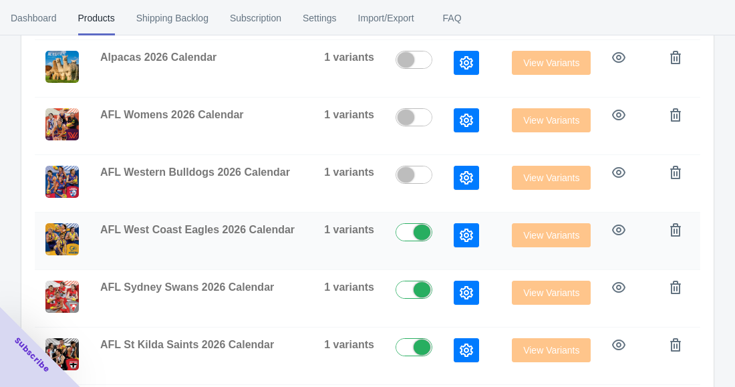
click at [404, 227] on label at bounding box center [417, 231] width 43 height 16
click at [401, 287] on label at bounding box center [417, 289] width 43 height 16
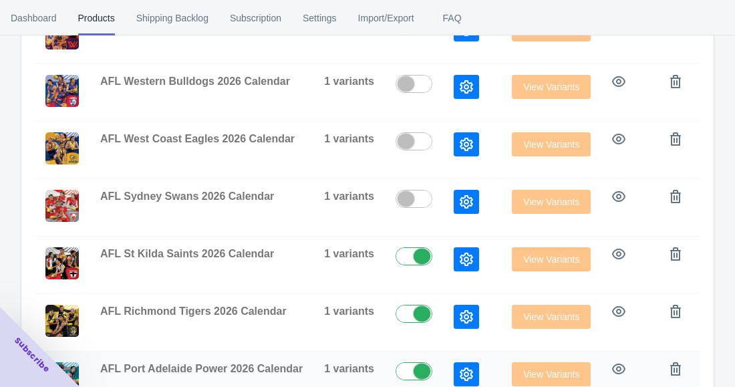
scroll to position [653, 0]
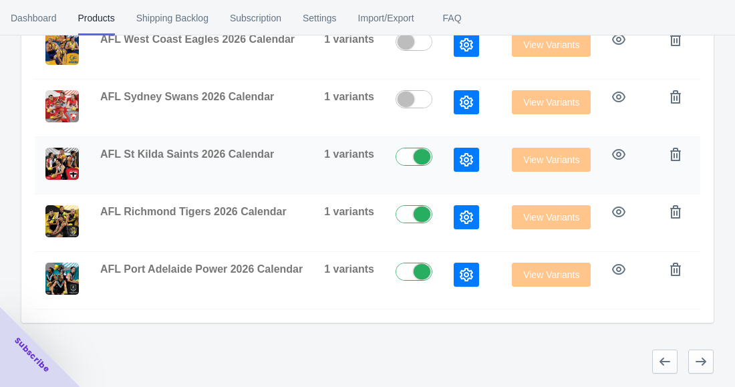
click at [398, 148] on label at bounding box center [417, 156] width 43 height 16
click at [408, 205] on label at bounding box center [417, 213] width 43 height 16
click at [404, 263] on label at bounding box center [417, 271] width 43 height 16
click at [704, 363] on icon "button" at bounding box center [701, 361] width 11 height 8
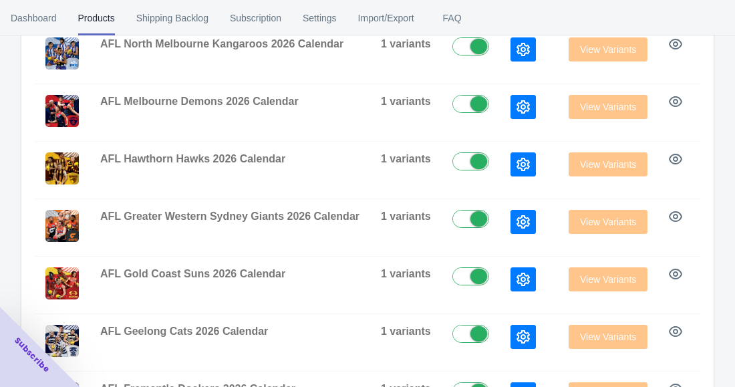
scroll to position [253, 0]
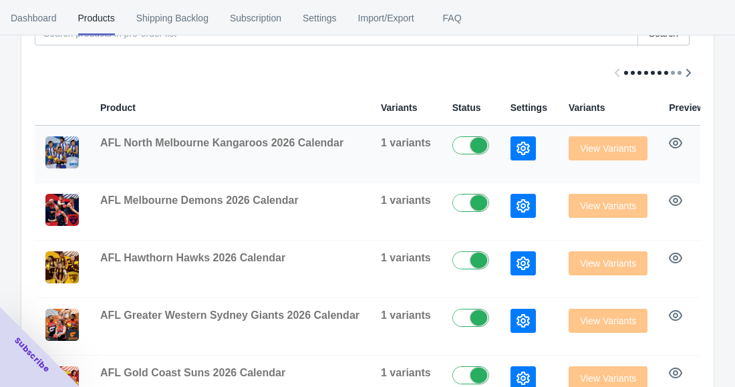
click at [453, 141] on label at bounding box center [473, 144] width 43 height 16
click at [456, 200] on label at bounding box center [473, 202] width 43 height 16
click at [456, 257] on label at bounding box center [473, 259] width 43 height 16
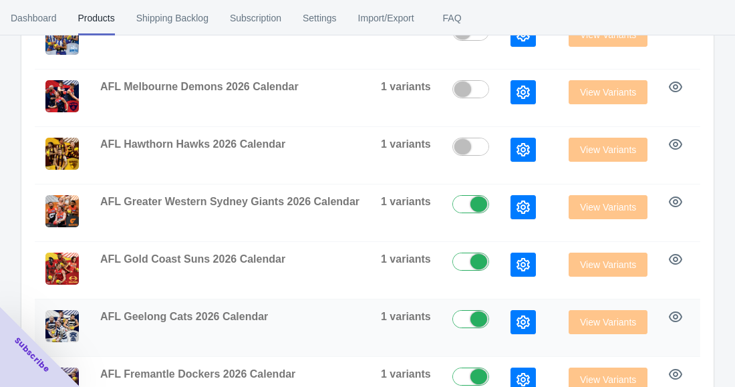
scroll to position [453, 0]
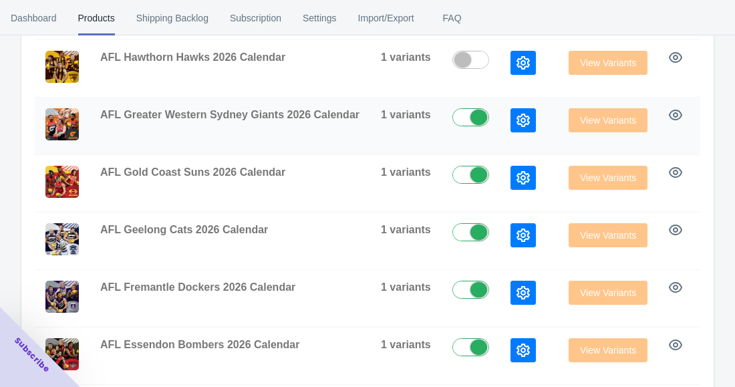
click at [452, 119] on label at bounding box center [473, 116] width 43 height 16
click at [455, 172] on label at bounding box center [473, 174] width 43 height 16
click at [449, 217] on td at bounding box center [471, 240] width 58 height 57
click at [452, 228] on label at bounding box center [473, 231] width 43 height 16
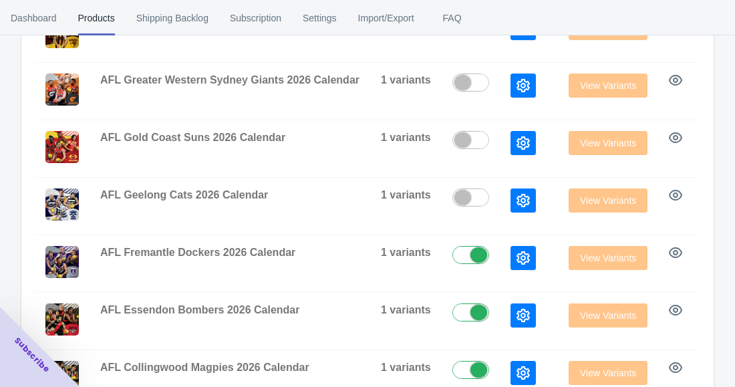
scroll to position [587, 0]
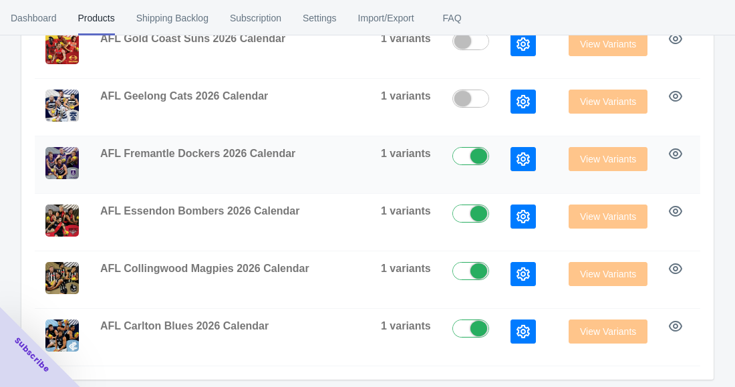
click at [454, 151] on label at bounding box center [473, 155] width 43 height 16
click at [453, 214] on label at bounding box center [473, 212] width 43 height 16
click at [456, 273] on label at bounding box center [473, 270] width 43 height 16
click at [454, 329] on label at bounding box center [473, 327] width 43 height 16
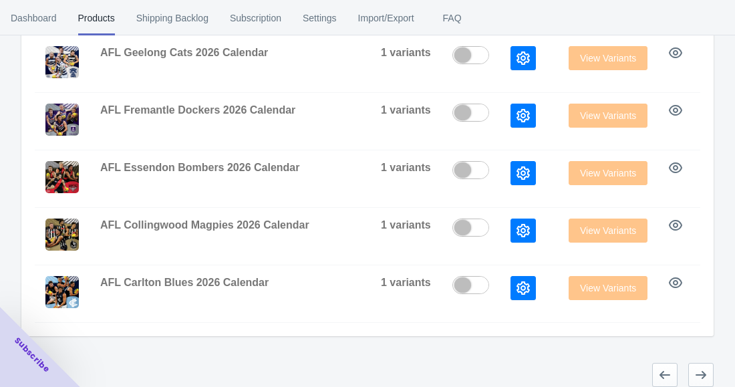
scroll to position [653, 0]
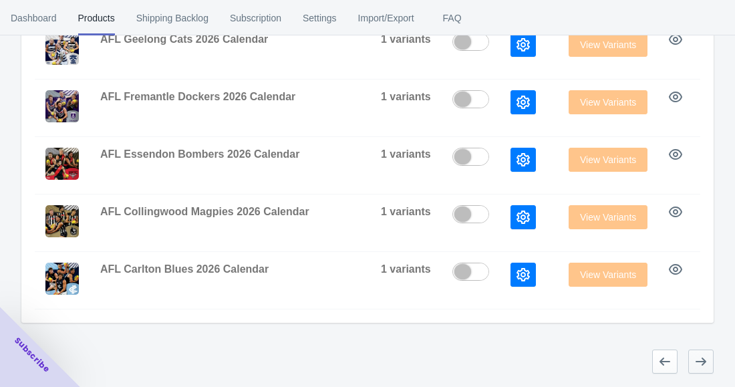
click at [704, 369] on button "button" at bounding box center [700, 361] width 25 height 24
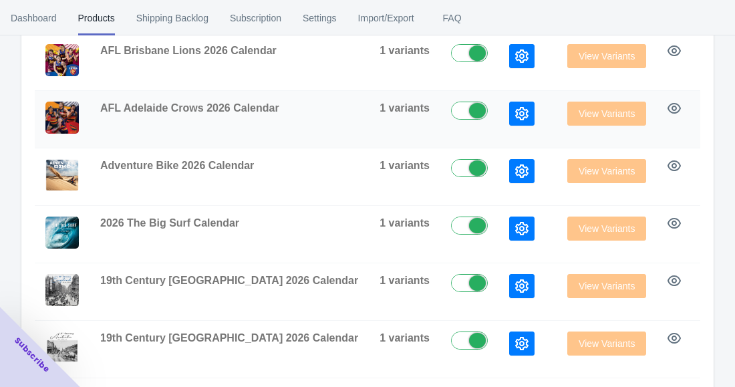
scroll to position [208, 0]
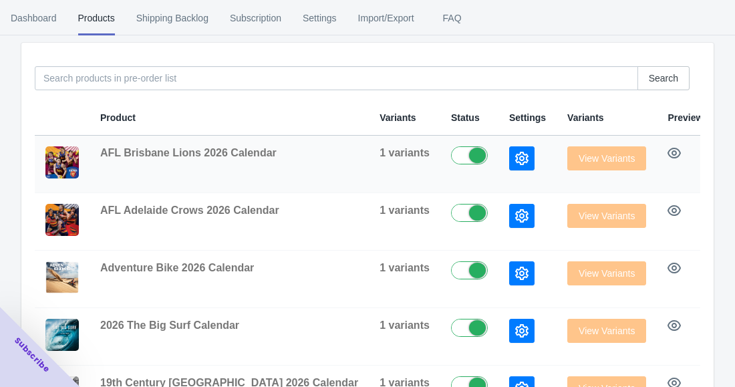
click at [451, 152] on label at bounding box center [472, 154] width 43 height 16
click at [451, 212] on label at bounding box center [472, 212] width 43 height 16
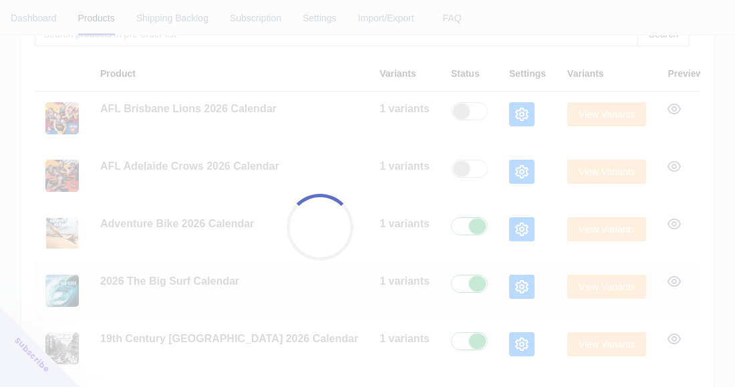
scroll to position [341, 0]
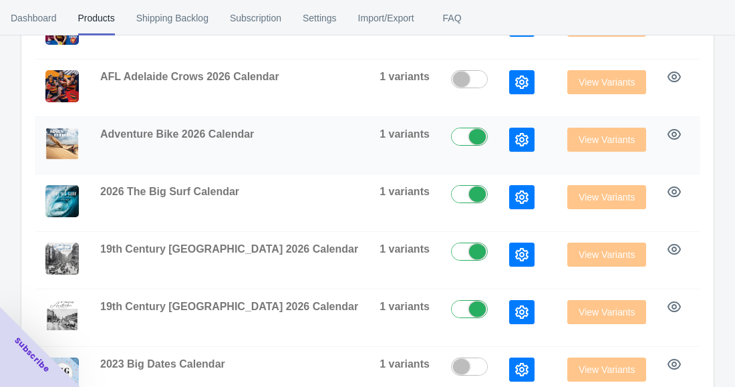
click at [451, 135] on label at bounding box center [472, 136] width 43 height 16
click at [451, 195] on label at bounding box center [472, 193] width 43 height 16
click at [451, 243] on label at bounding box center [472, 251] width 43 height 16
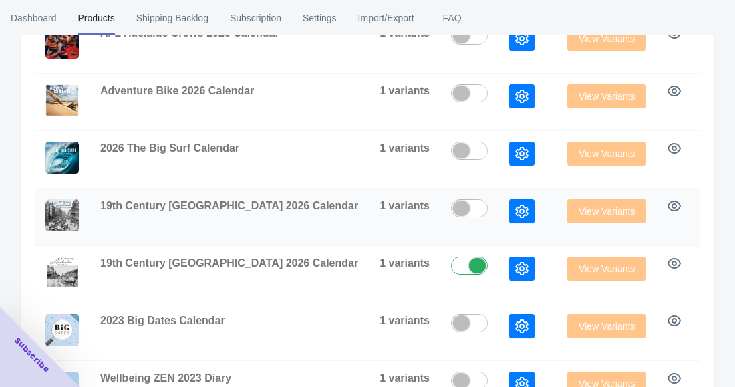
scroll to position [408, 0]
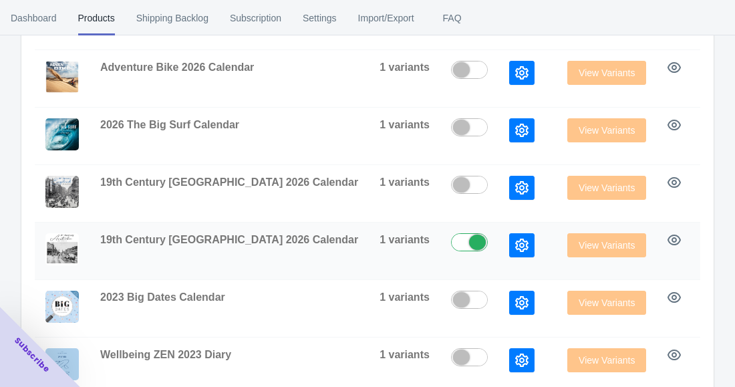
click at [451, 242] on label at bounding box center [472, 241] width 43 height 16
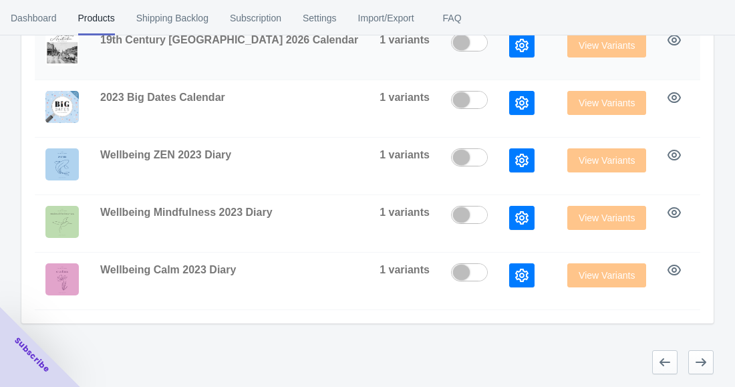
scroll to position [609, 0]
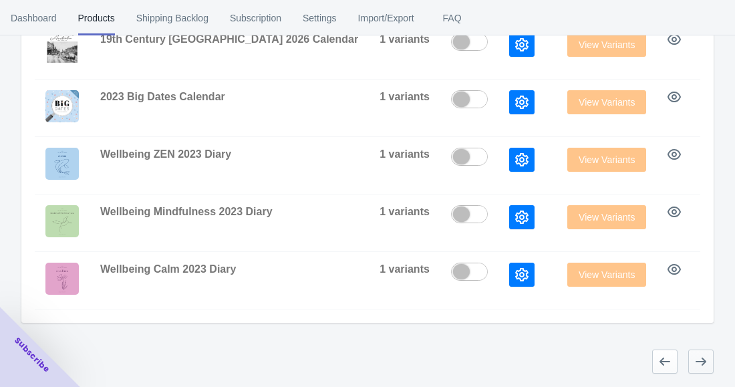
click at [708, 364] on button "button" at bounding box center [700, 361] width 25 height 24
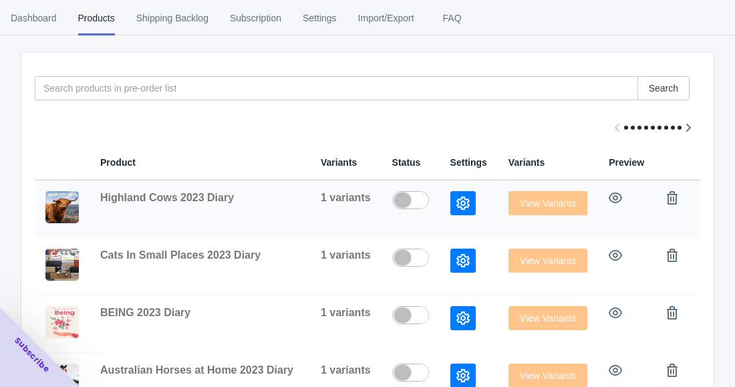
scroll to position [200, 0]
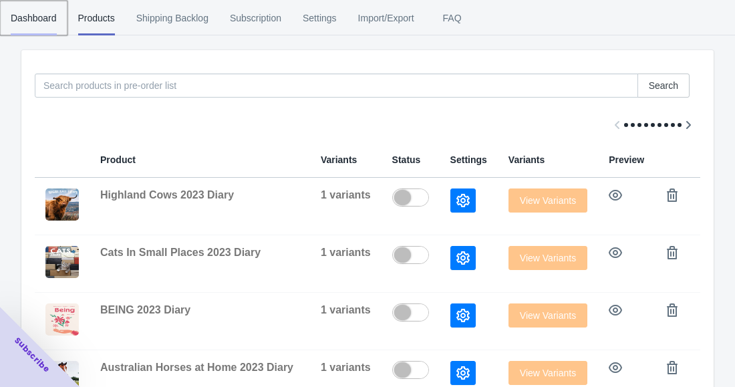
click at [46, 17] on span "Dashboard" at bounding box center [34, 18] width 46 height 35
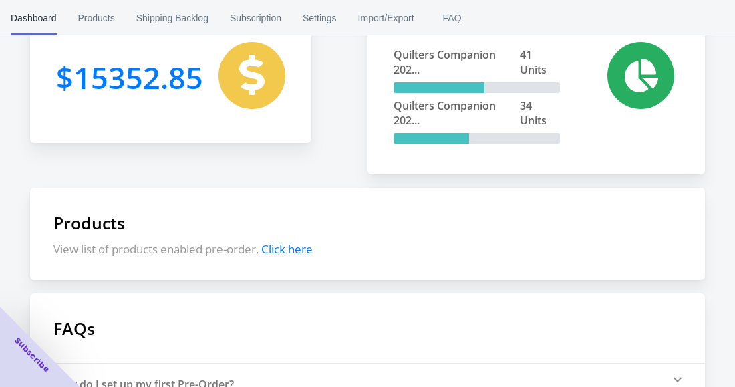
scroll to position [279, 0]
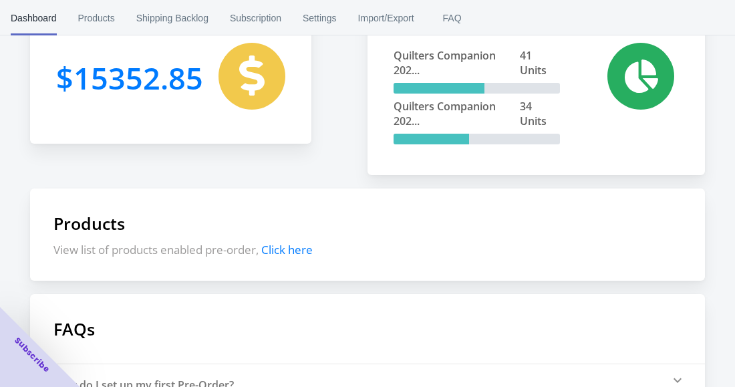
click at [294, 252] on span "Click here" at bounding box center [286, 249] width 51 height 15
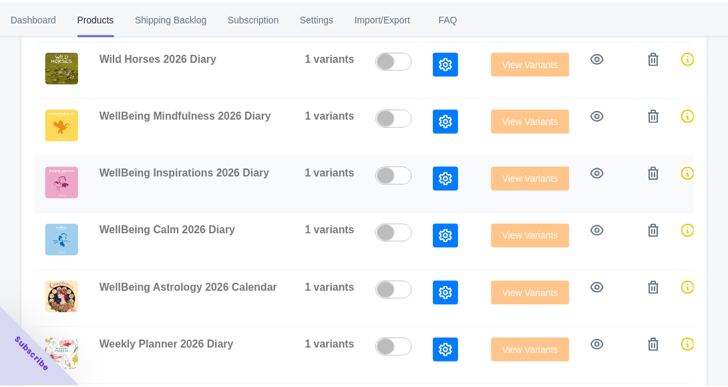
scroll to position [275, 0]
